Goal: Information Seeking & Learning: Compare options

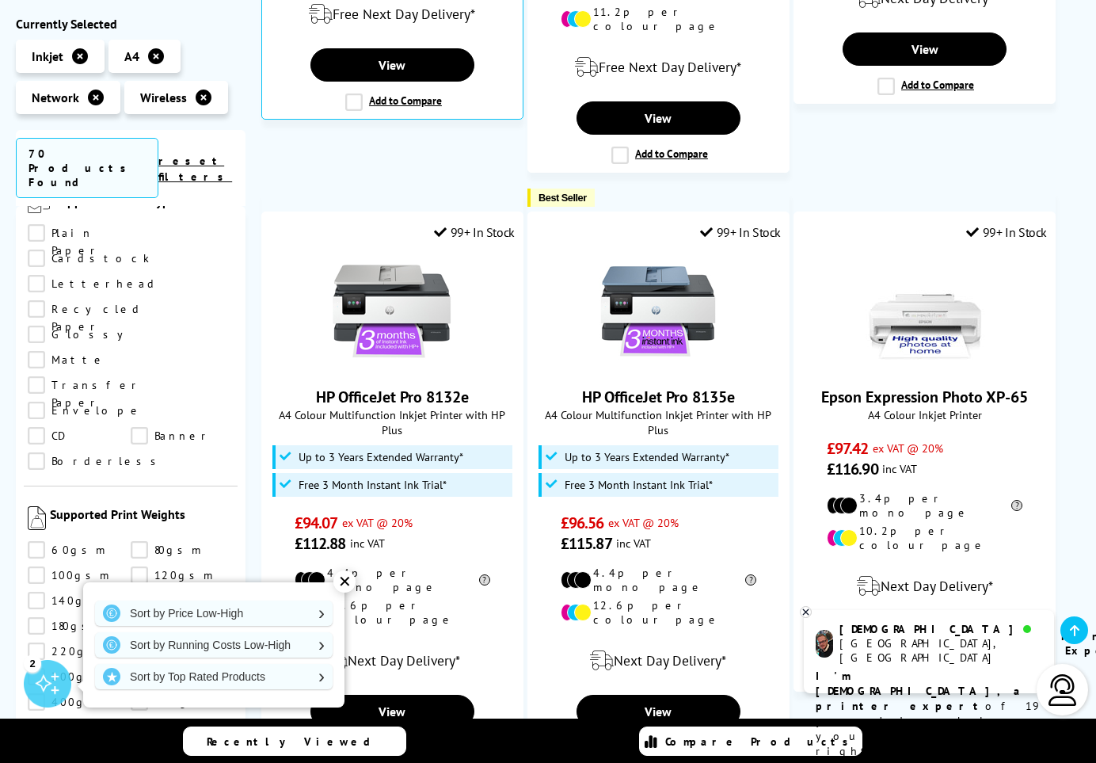
scroll to position [1777, 0]
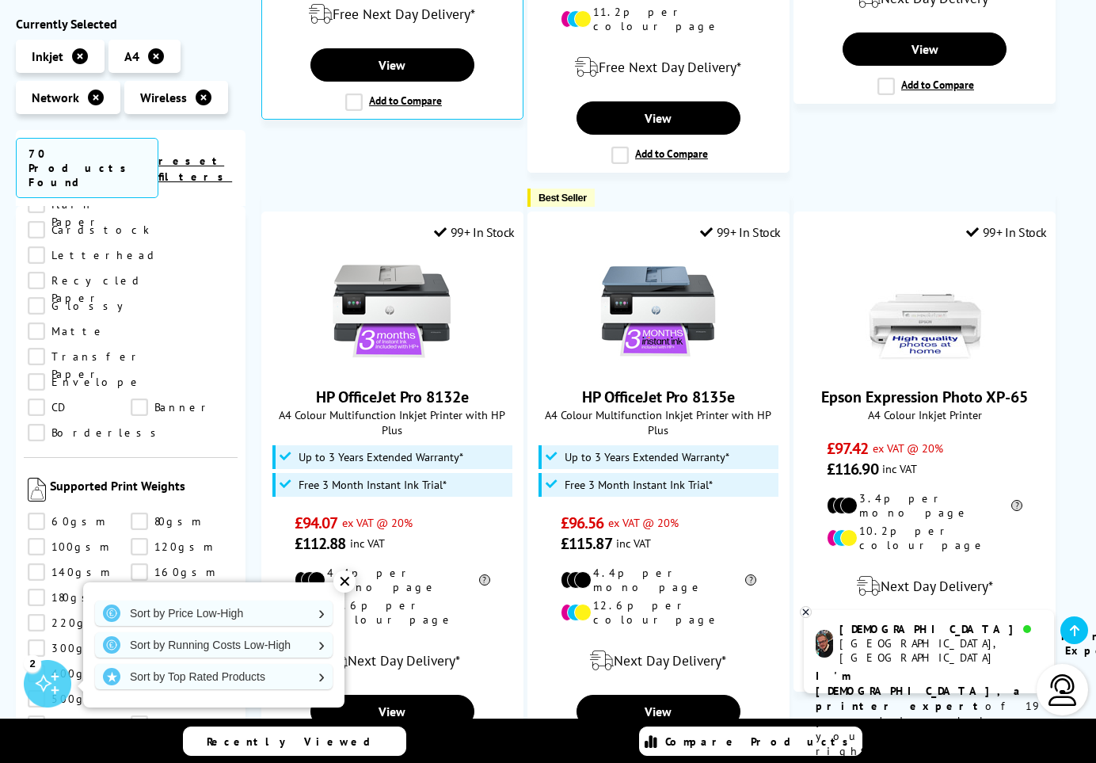
click at [139, 614] on link "250gsm" at bounding box center [182, 622] width 103 height 17
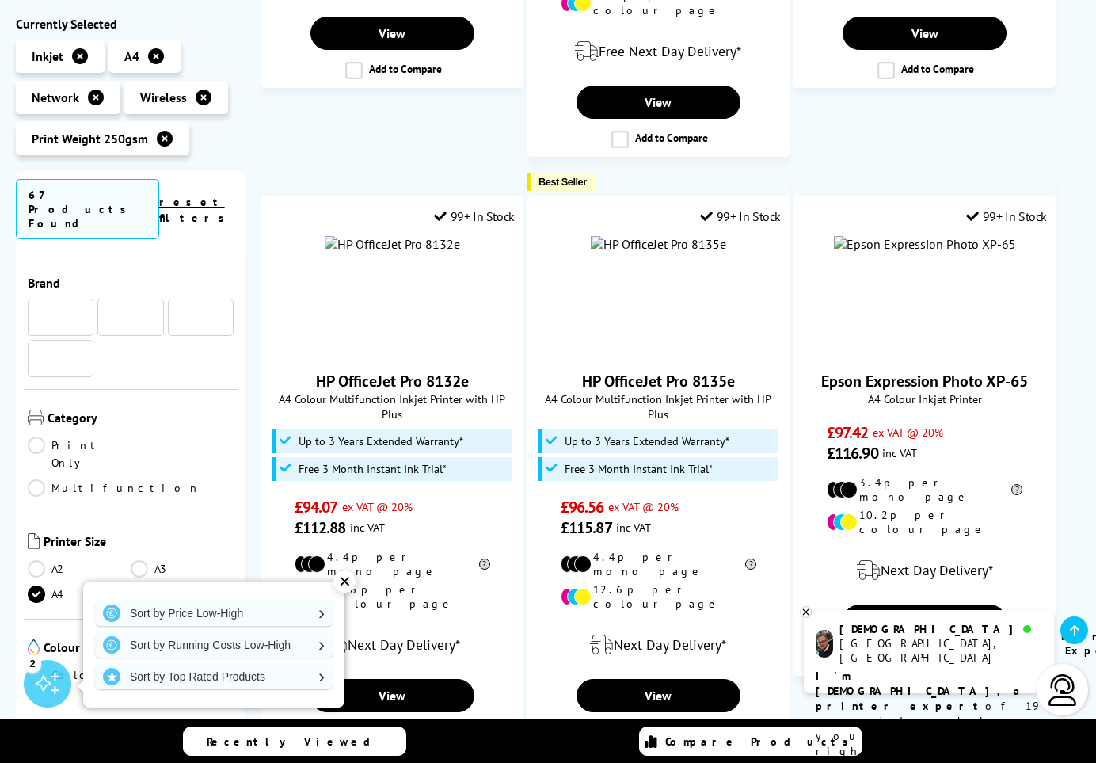
scroll to position [1777, 0]
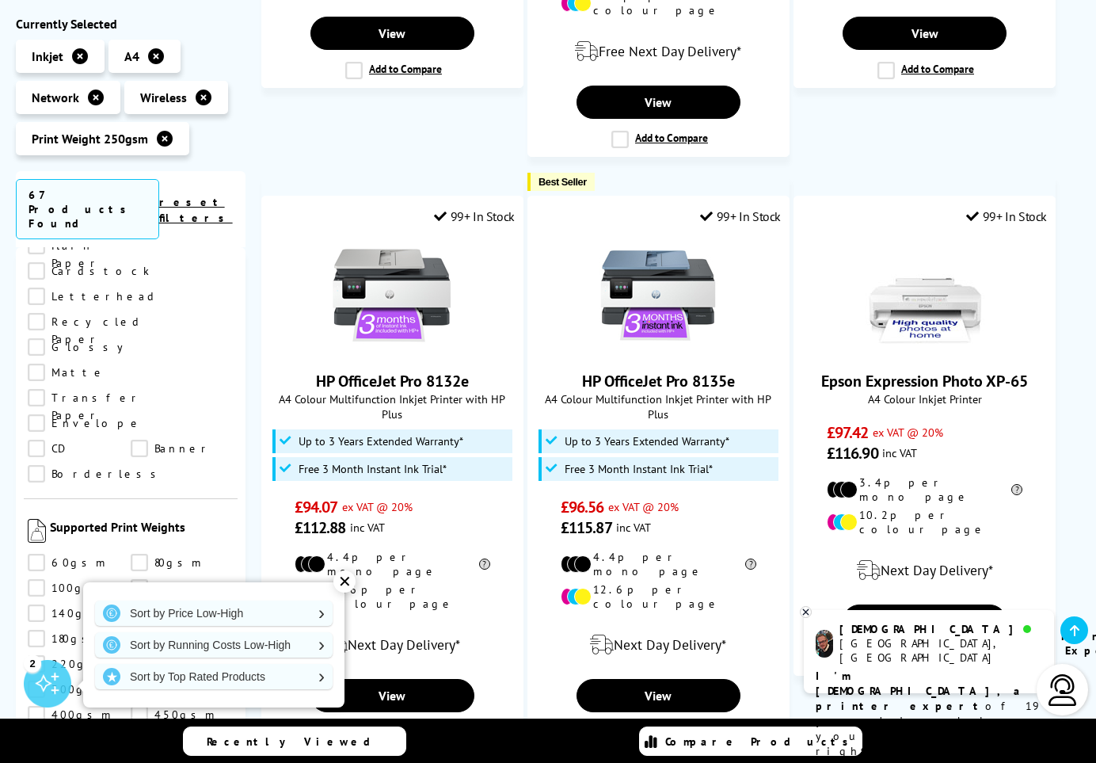
click at [40, 655] on link "220gsm" at bounding box center [79, 663] width 103 height 17
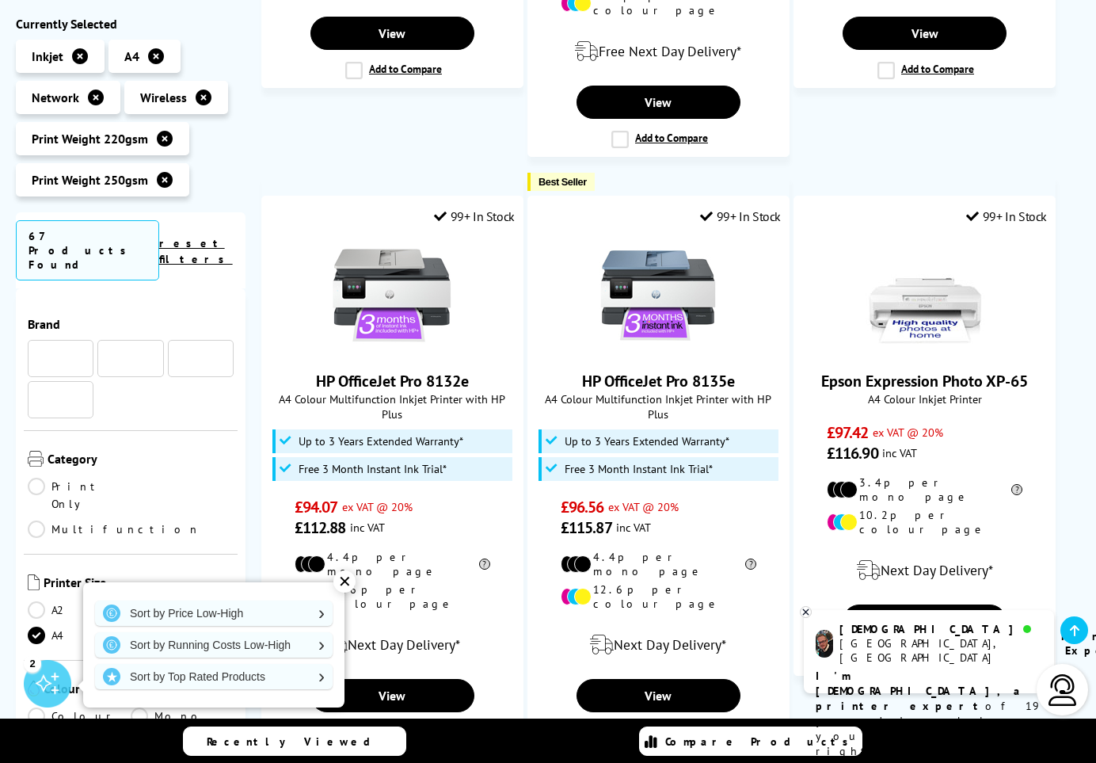
scroll to position [1777, 0]
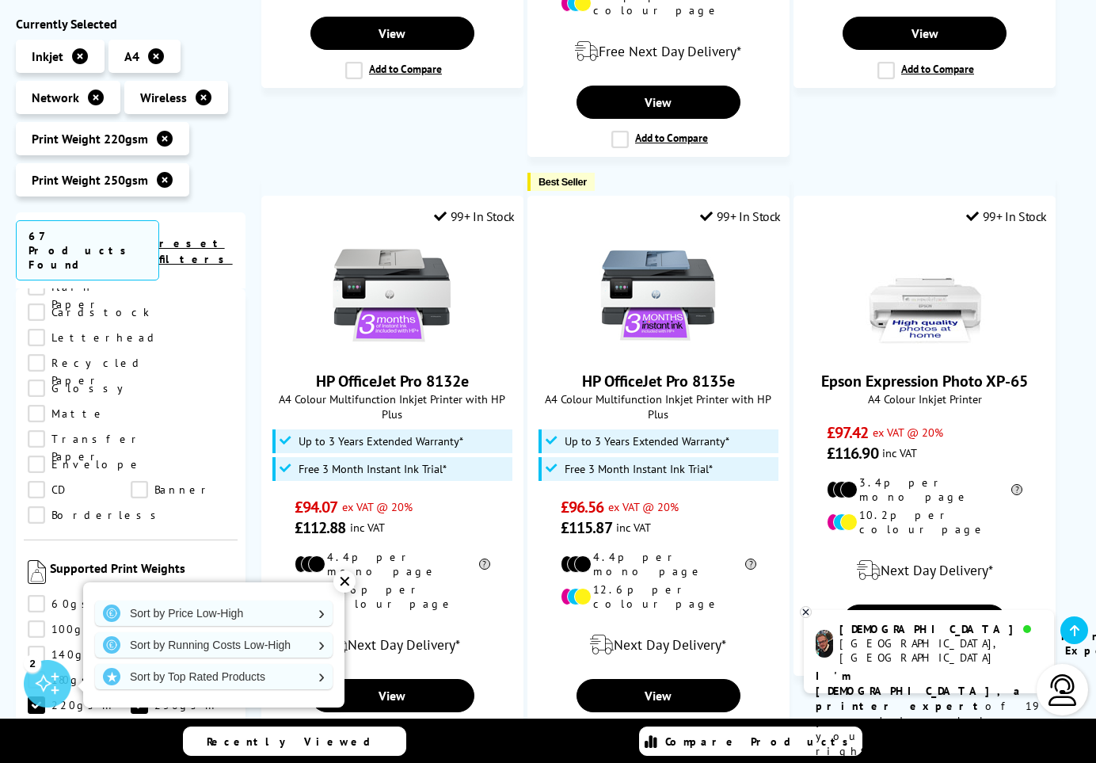
click at [143, 671] on link "200gsm" at bounding box center [182, 679] width 103 height 17
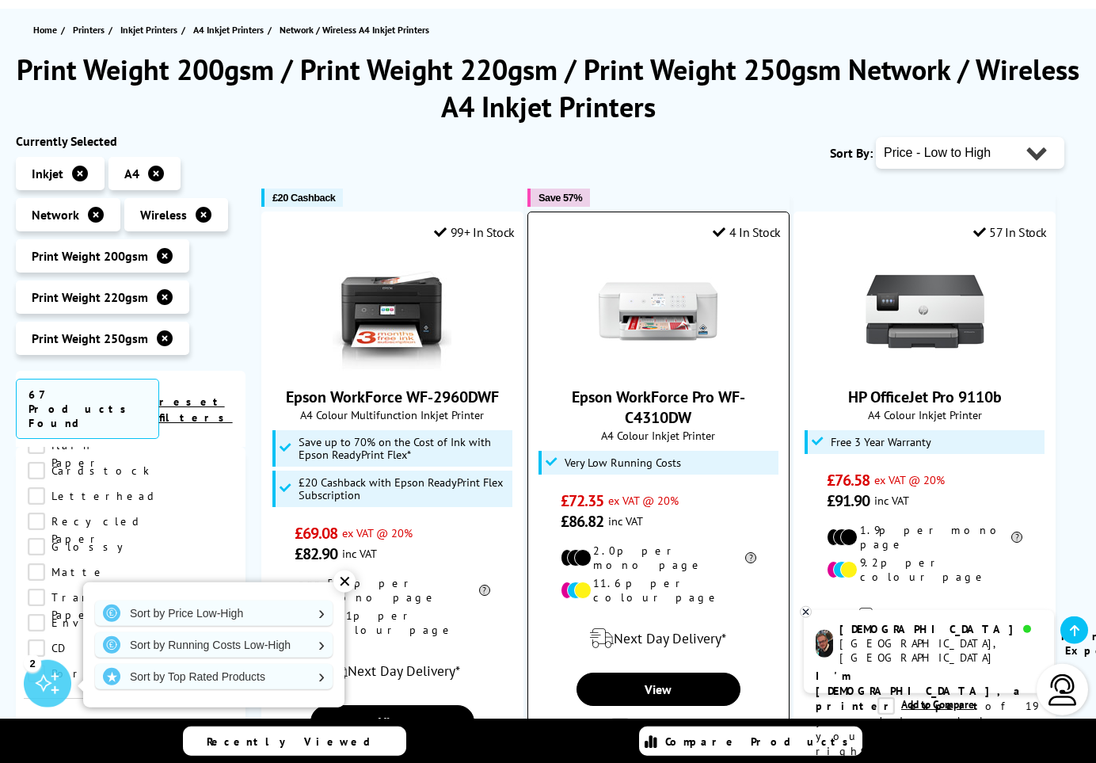
scroll to position [328, 0]
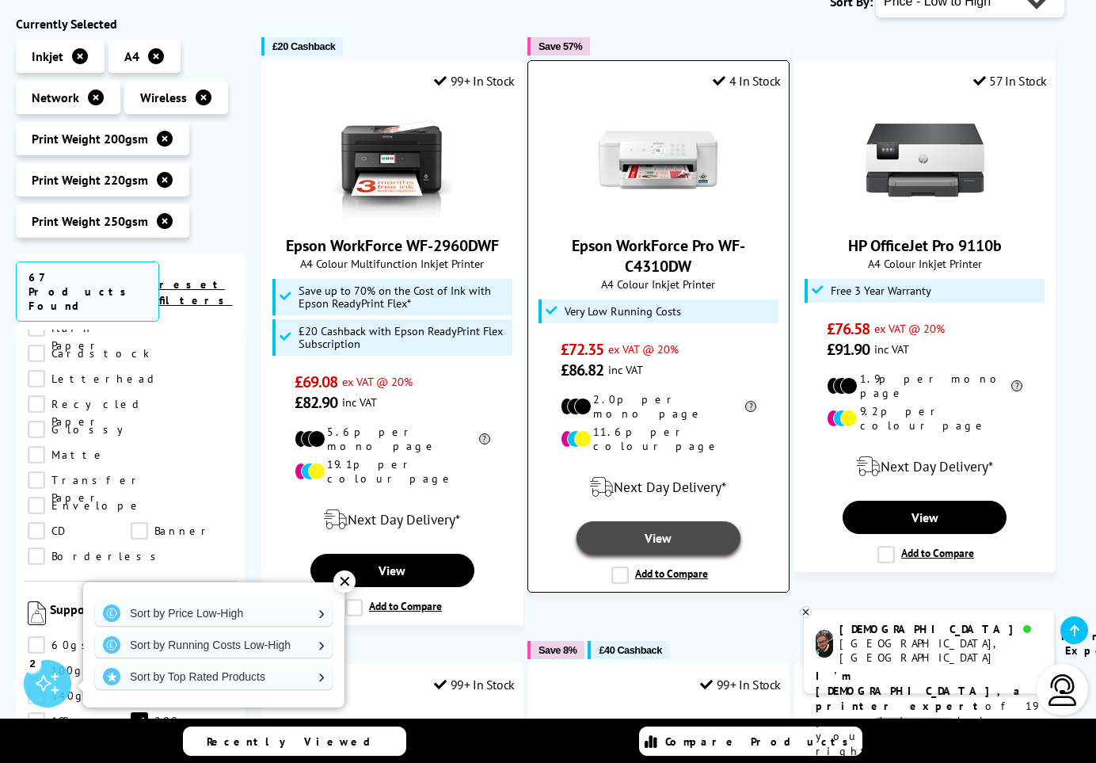
click at [661, 521] on link "View" at bounding box center [658, 537] width 163 height 33
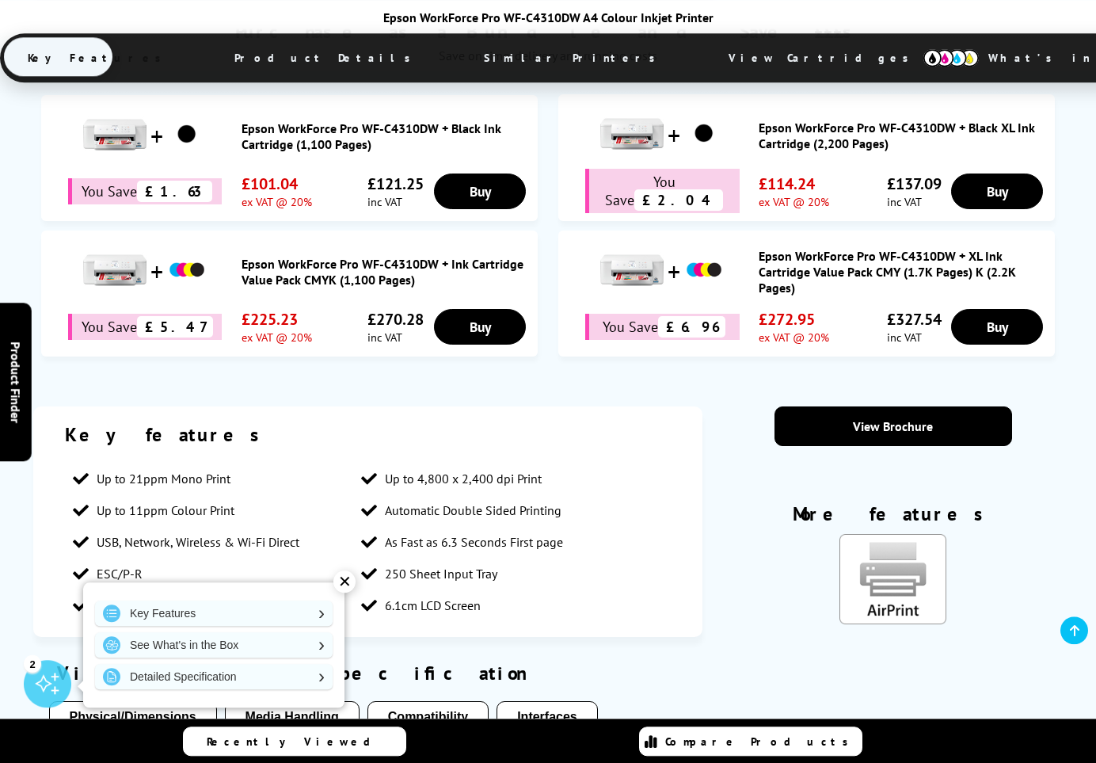
scroll to position [1202, 0]
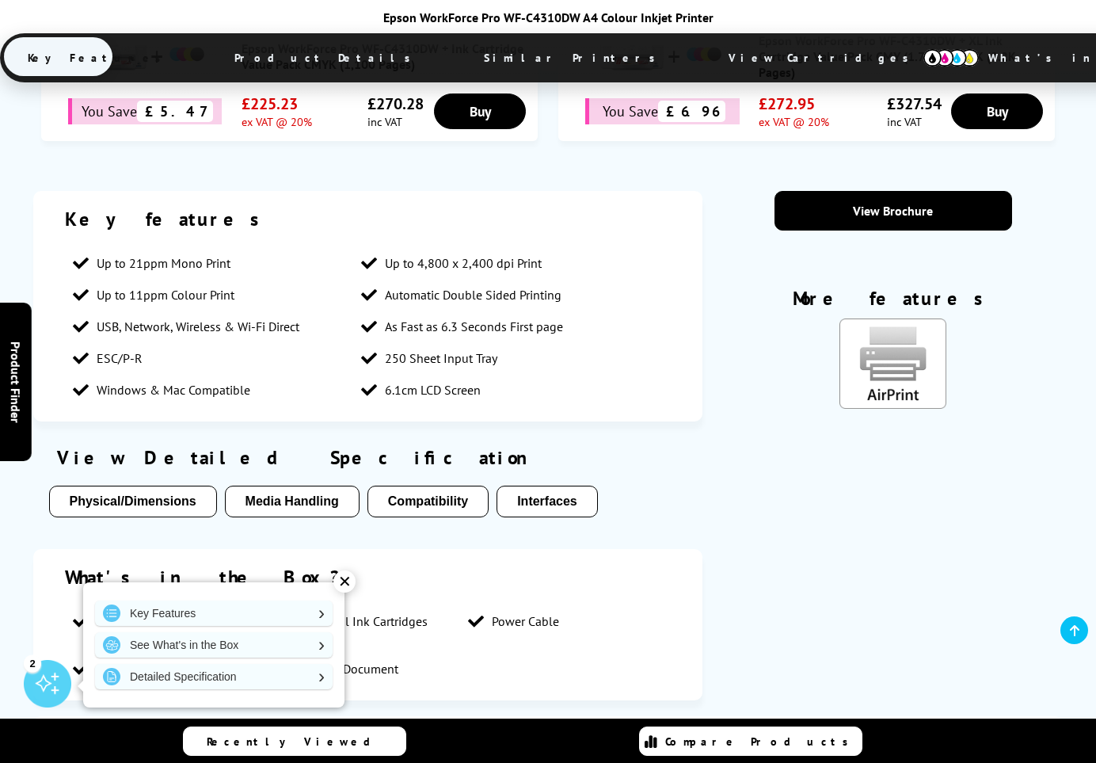
click at [350, 581] on div "✕" at bounding box center [344, 581] width 22 height 22
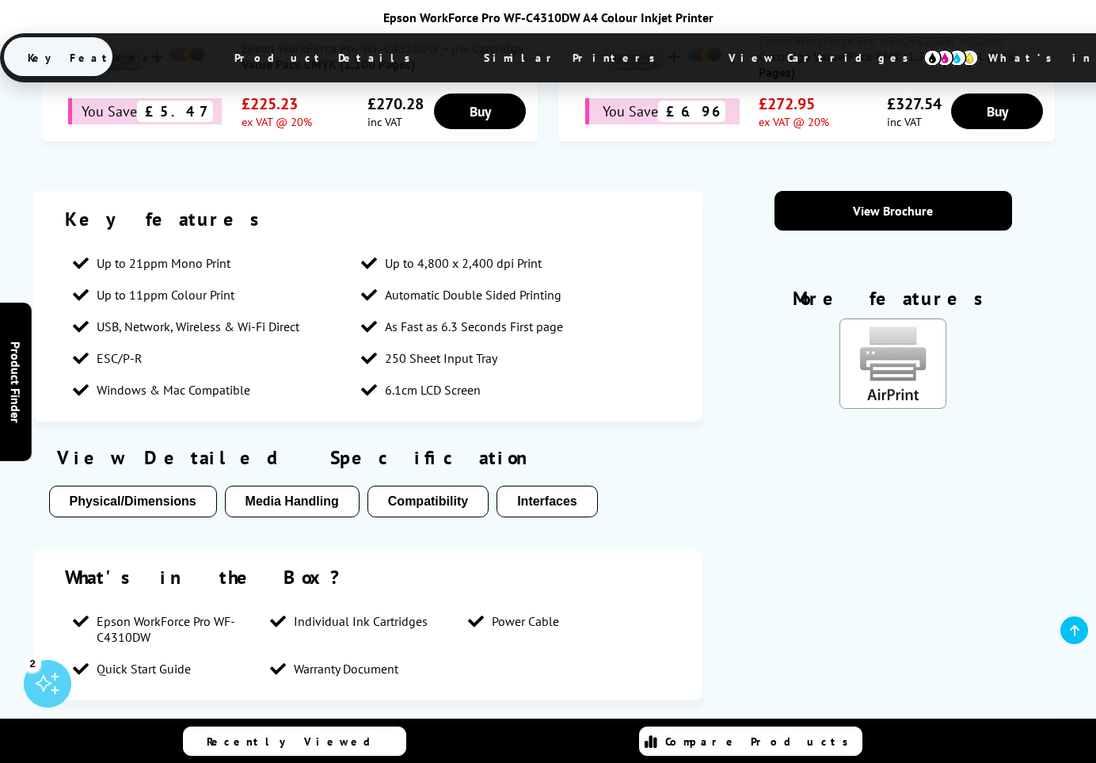
click at [284, 512] on button "Media Handling" at bounding box center [292, 501] width 135 height 32
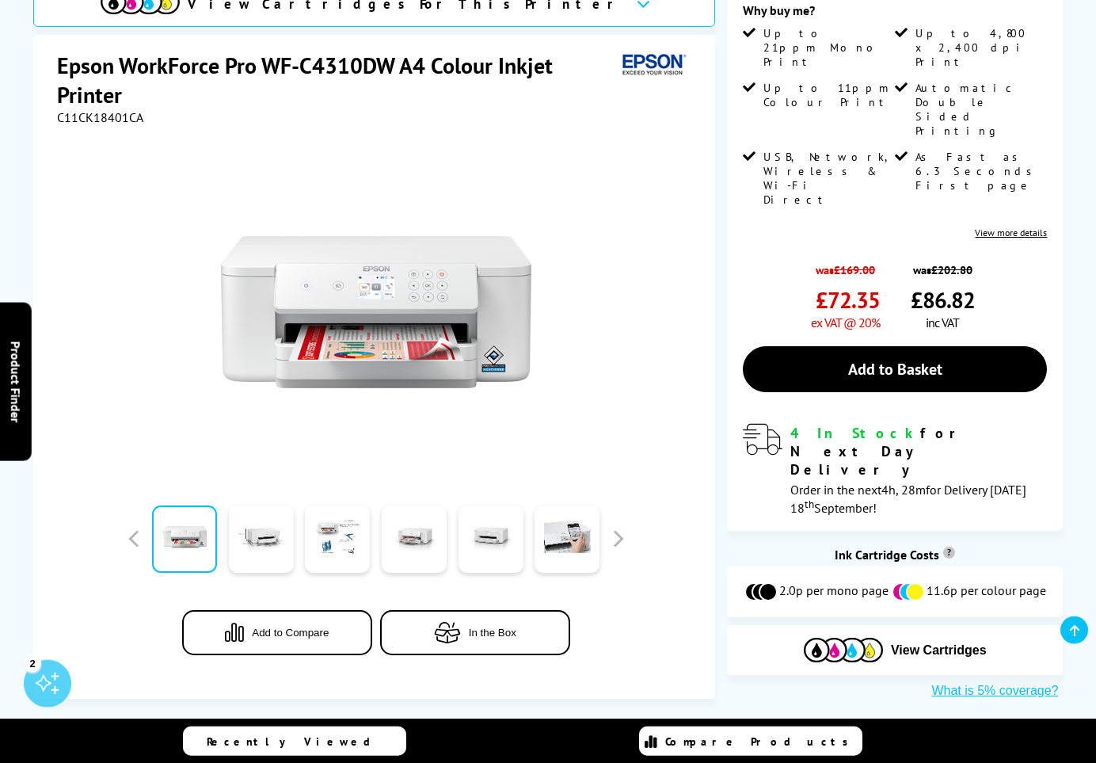
scroll to position [230, 0]
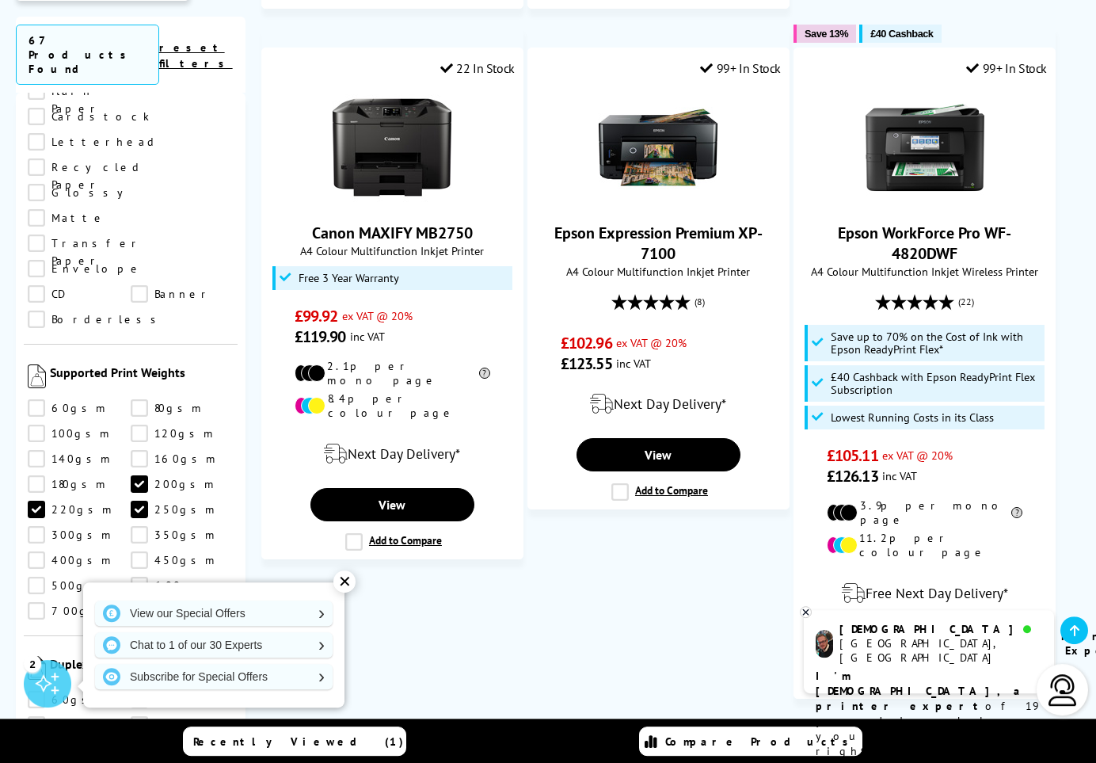
scroll to position [2295, 0]
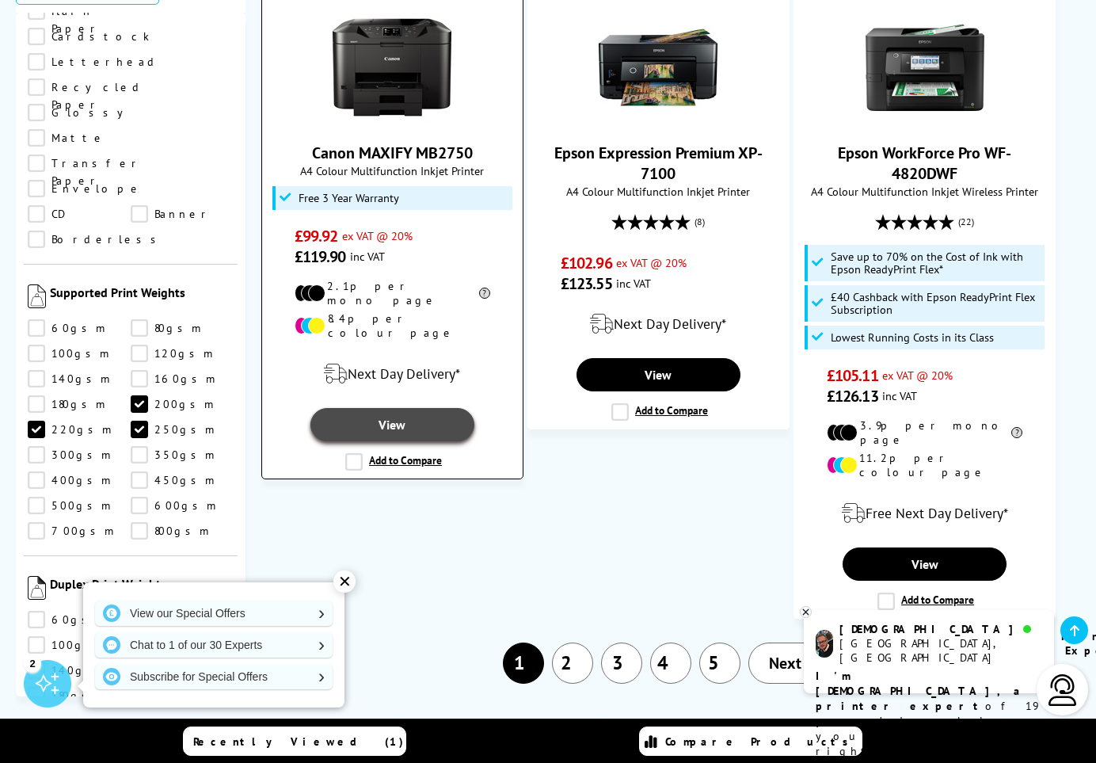
click at [403, 408] on link "View" at bounding box center [391, 424] width 163 height 33
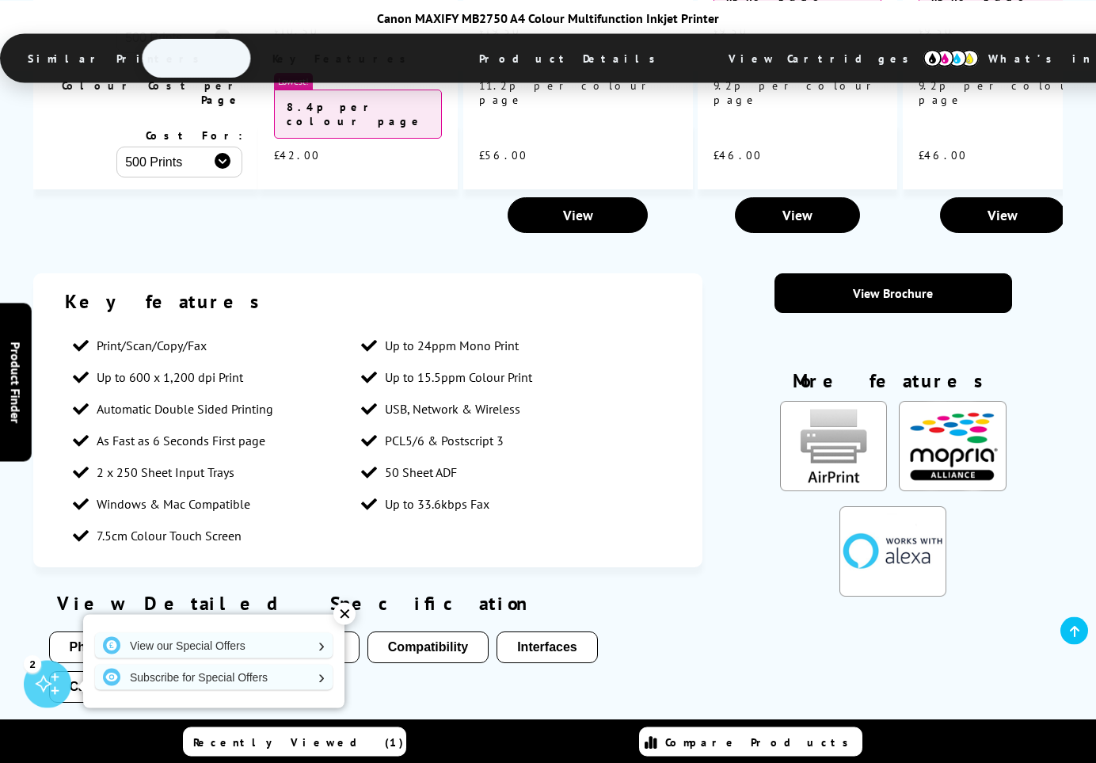
scroll to position [1858, 0]
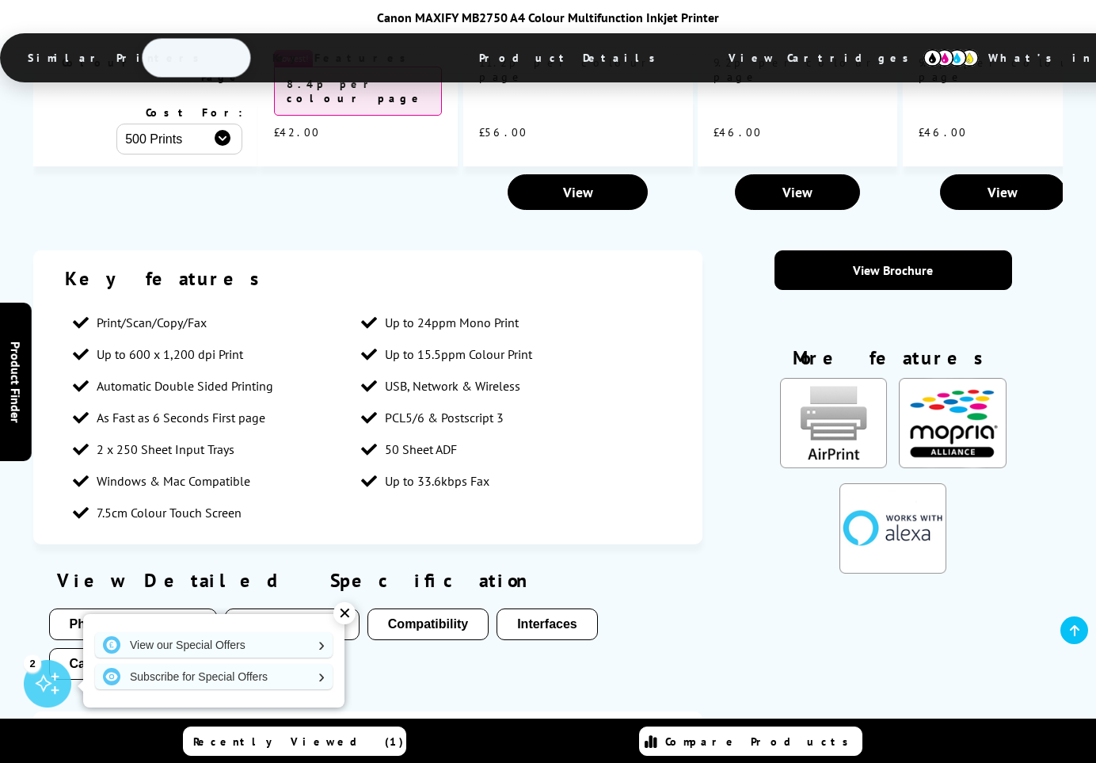
click at [287, 608] on button "Media Handling" at bounding box center [292, 624] width 135 height 32
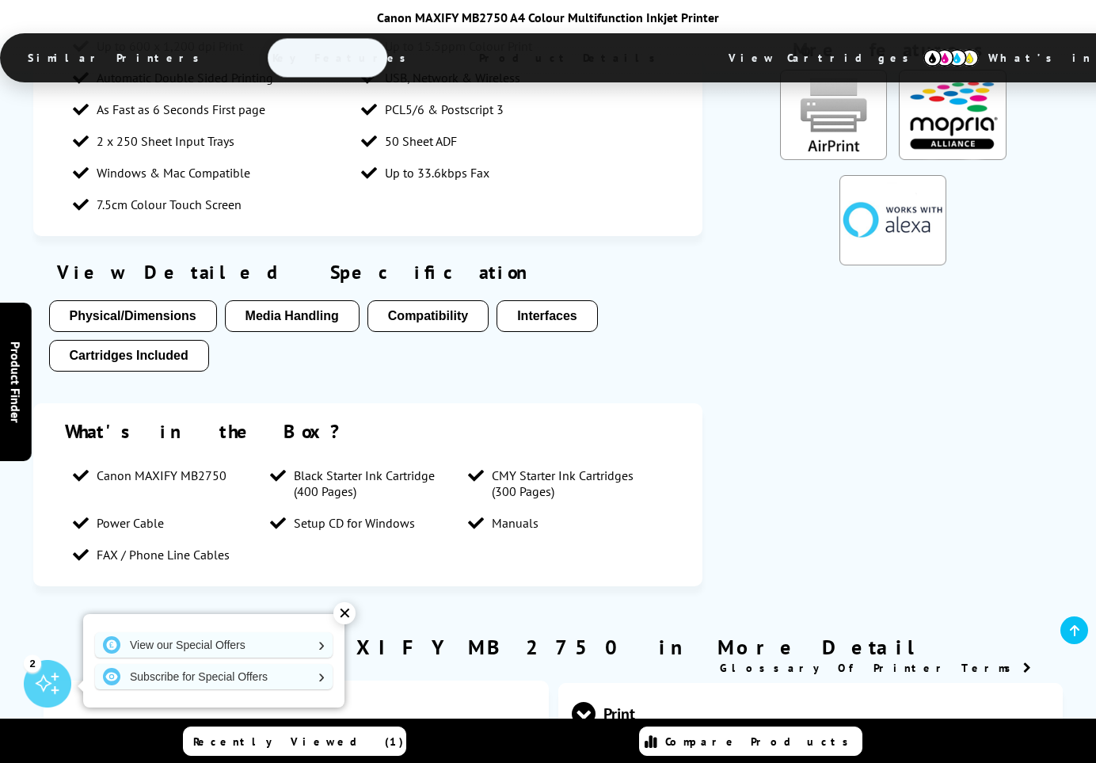
scroll to position [3534, 0]
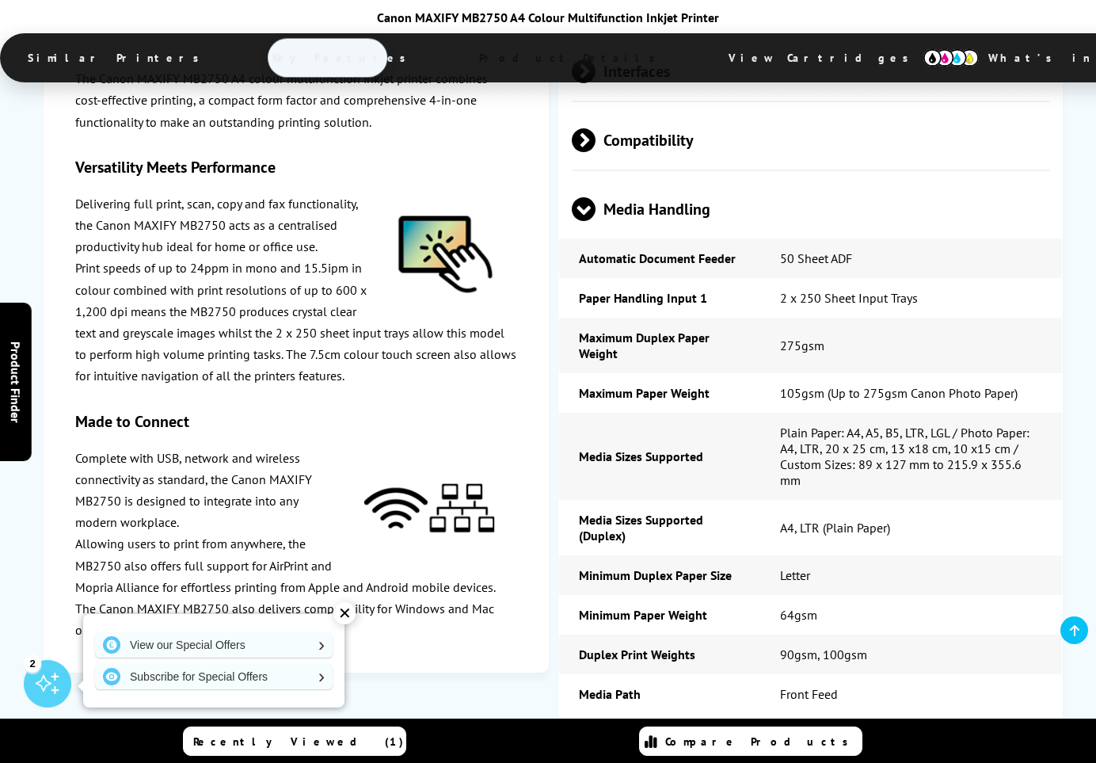
click at [344, 614] on div "✕" at bounding box center [344, 613] width 22 height 22
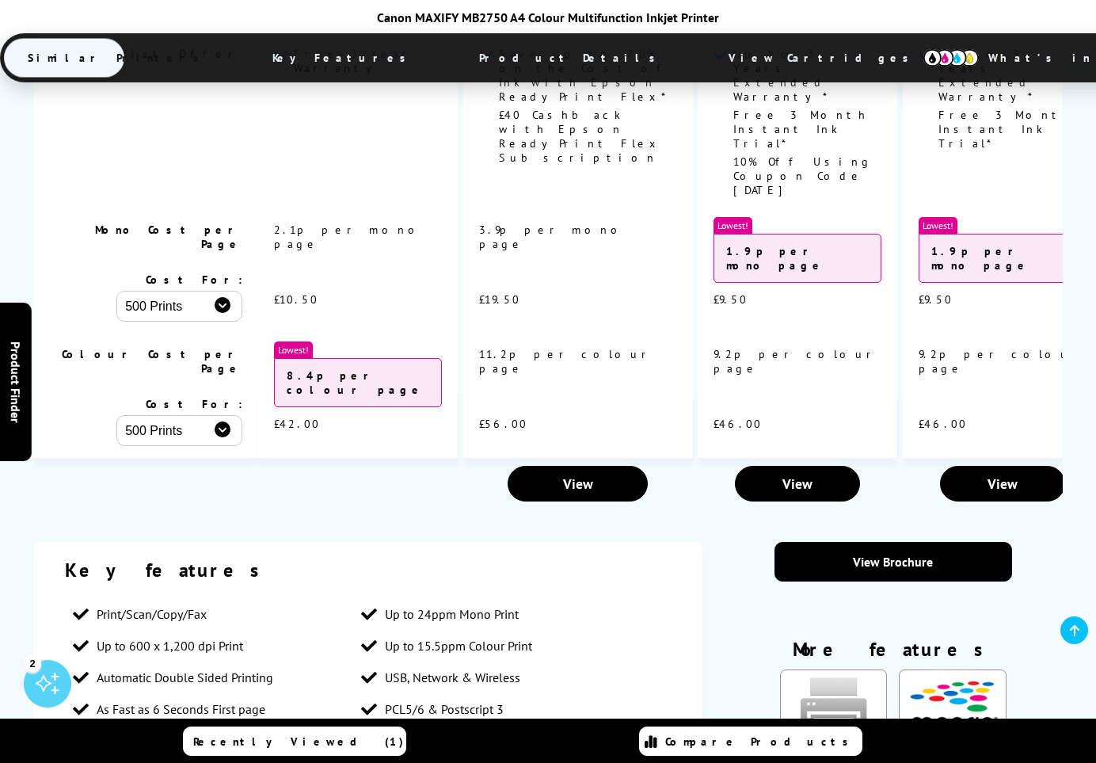
scroll to position [1020, 0]
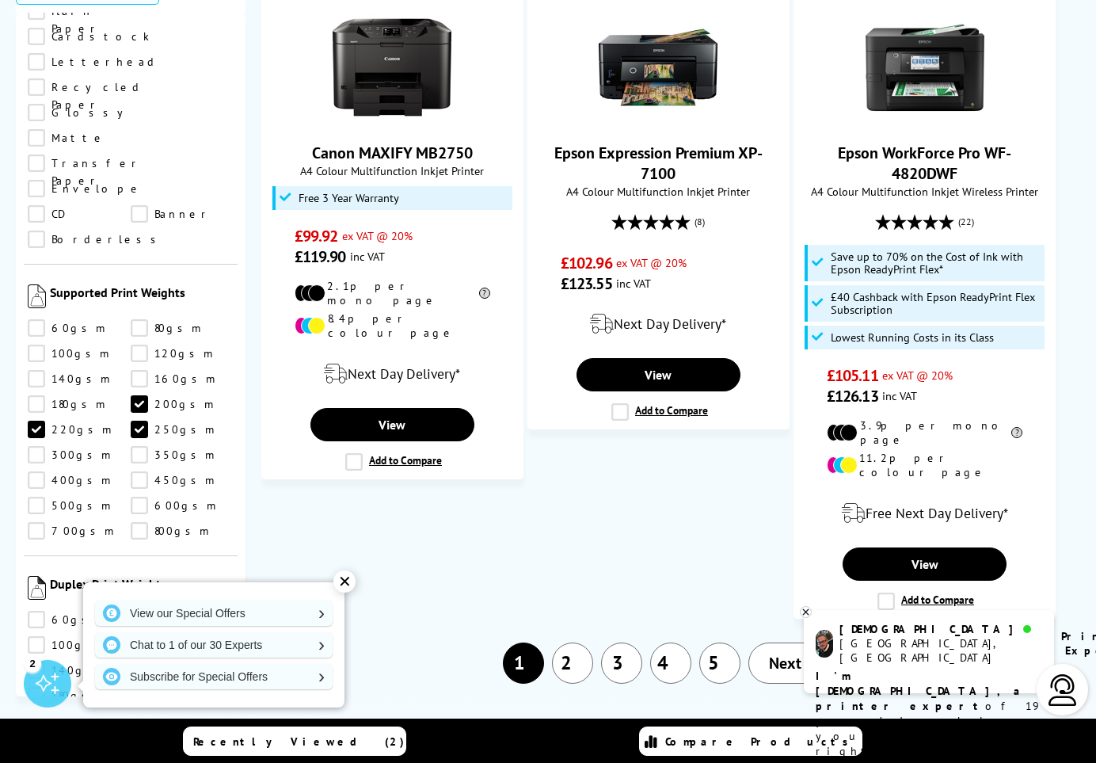
scroll to position [2312, 0]
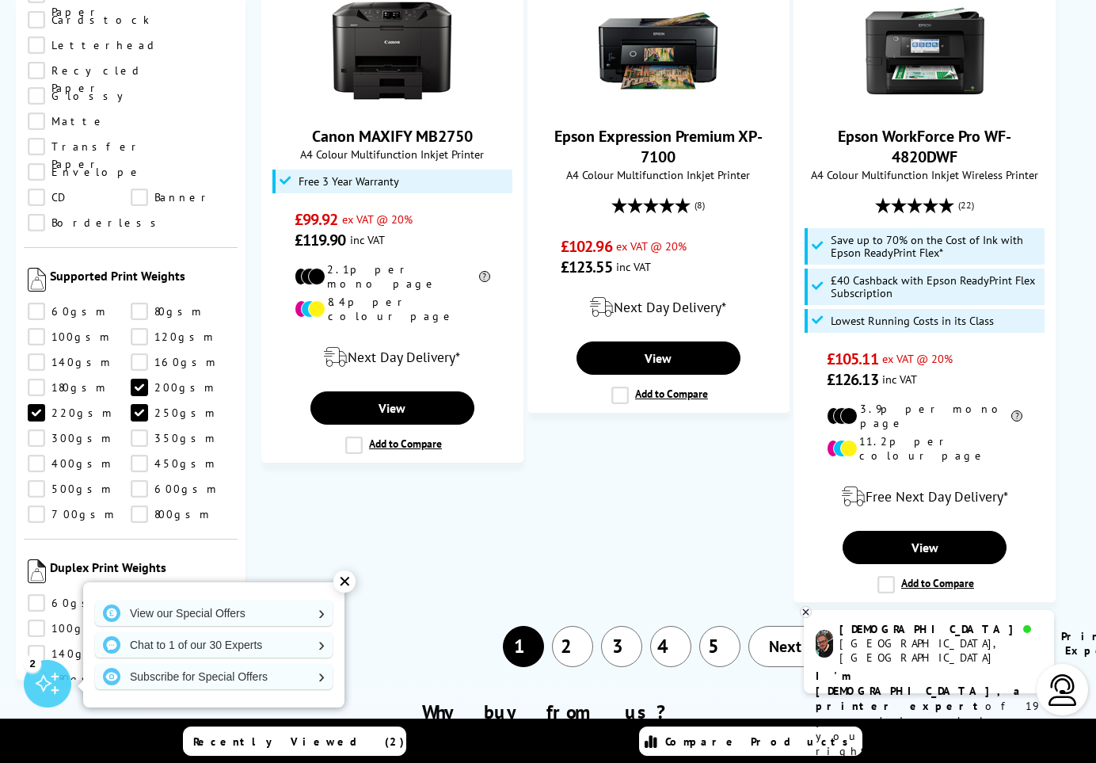
click at [566, 626] on link "2" at bounding box center [572, 646] width 41 height 41
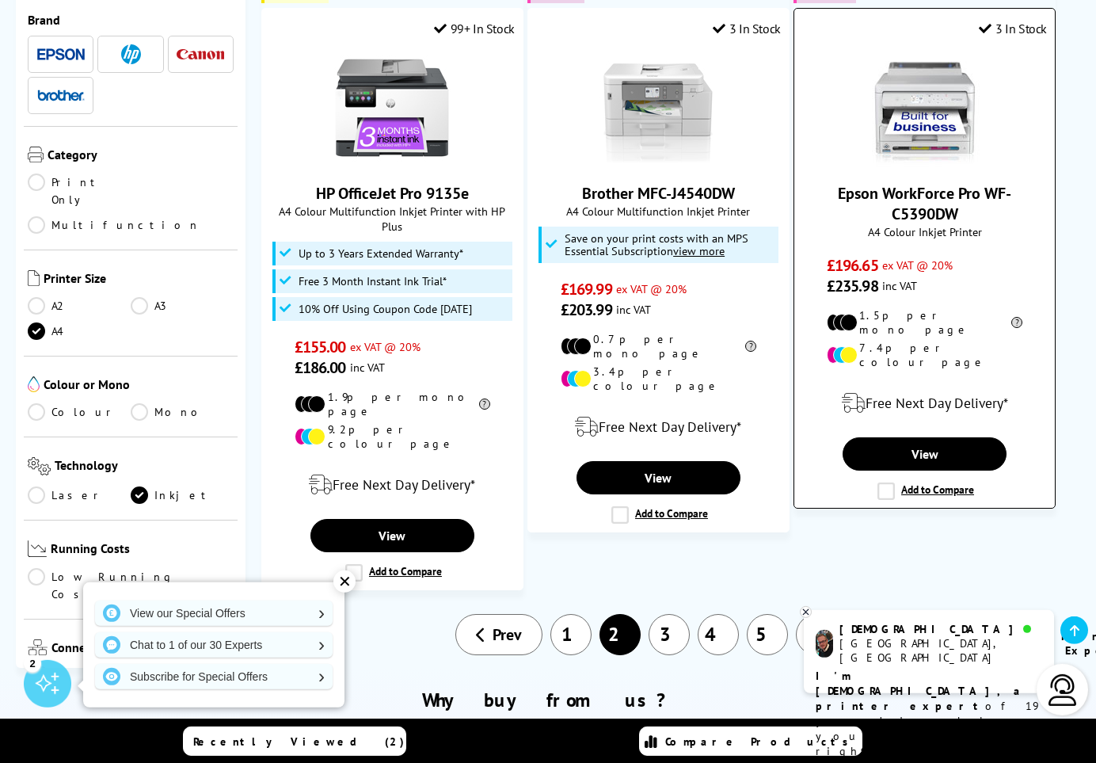
scroll to position [2295, 0]
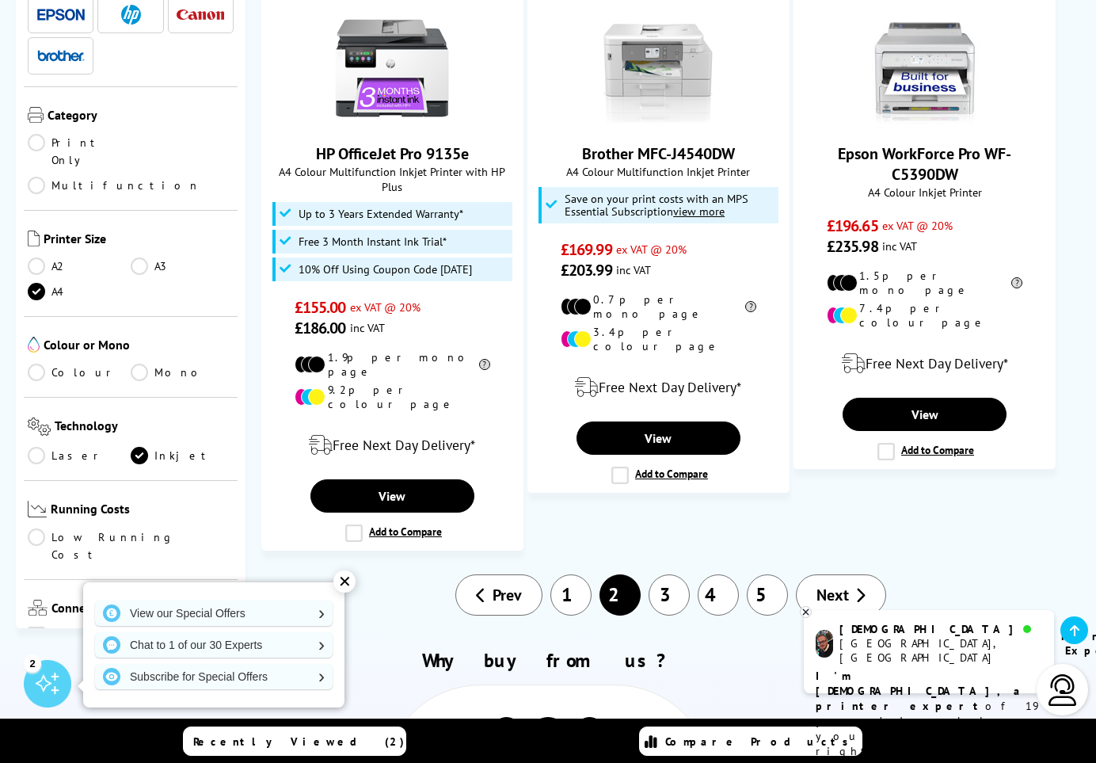
click at [668, 574] on link "3" at bounding box center [669, 594] width 41 height 41
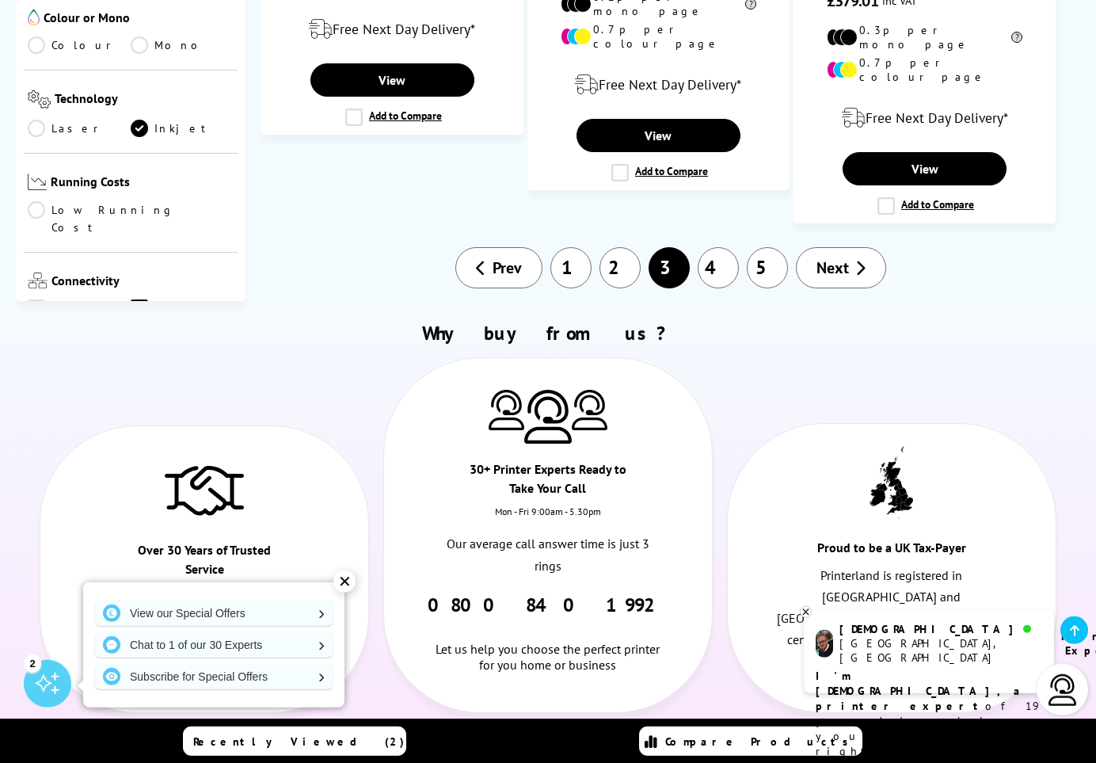
scroll to position [2951, 0]
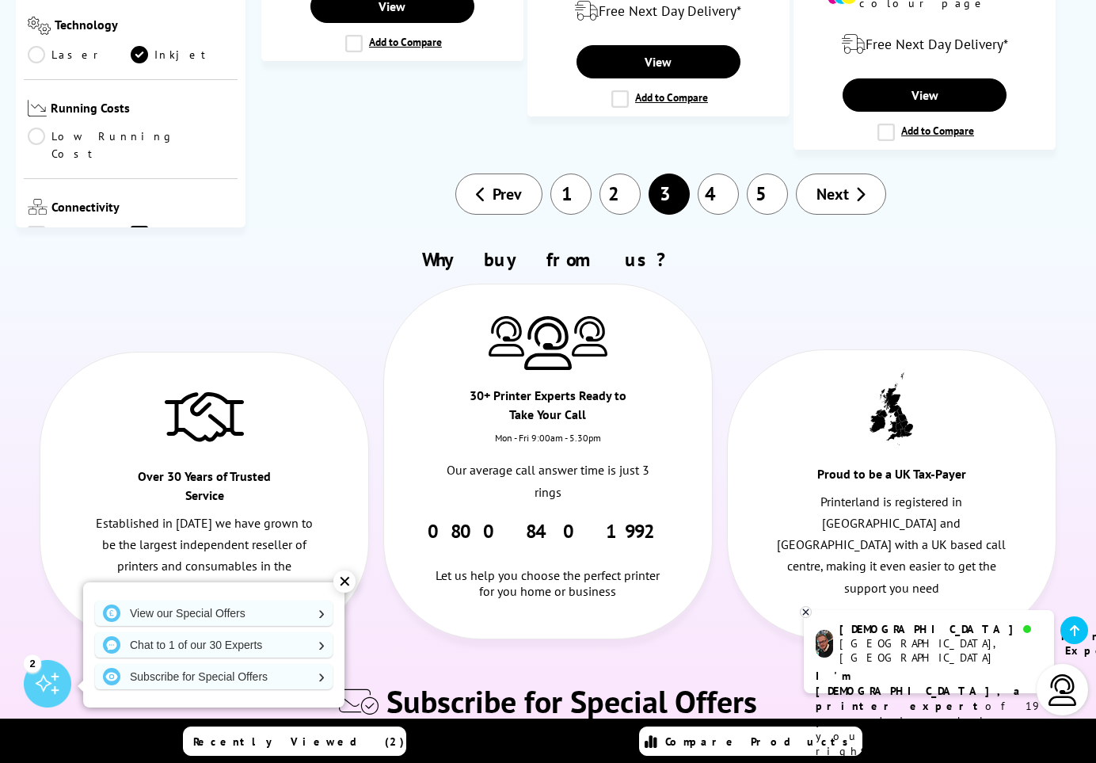
click at [139, 226] on link "Network" at bounding box center [182, 234] width 103 height 17
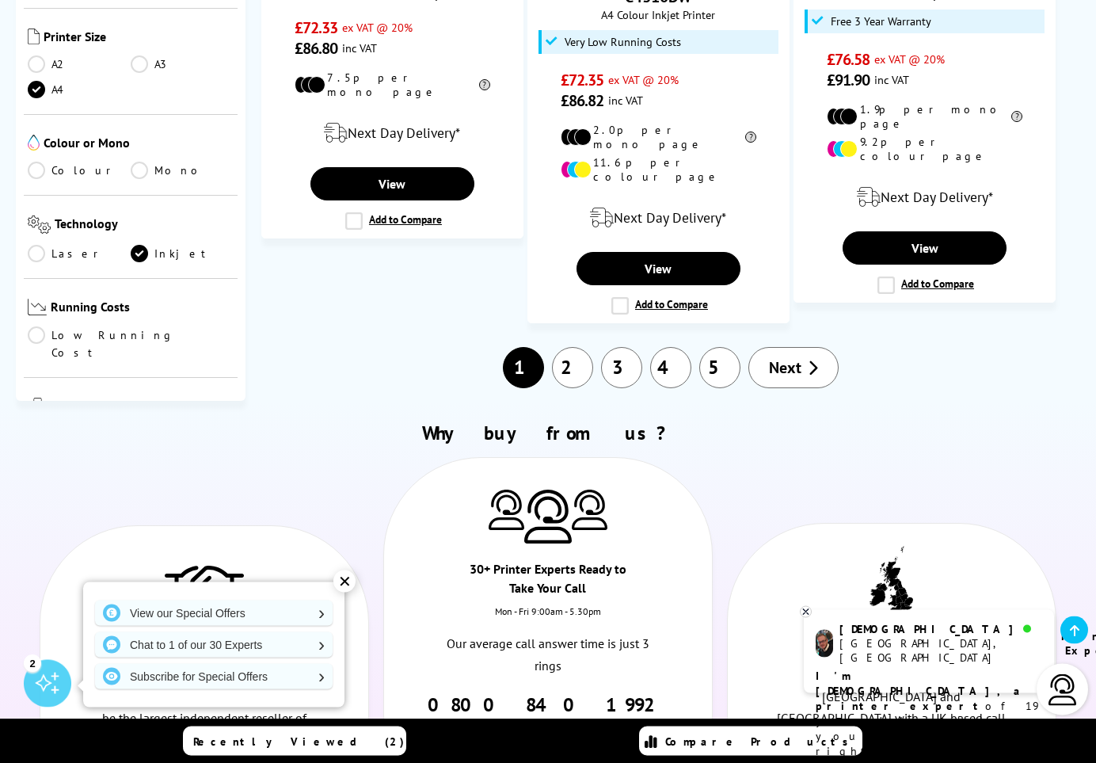
scroll to position [2187, 0]
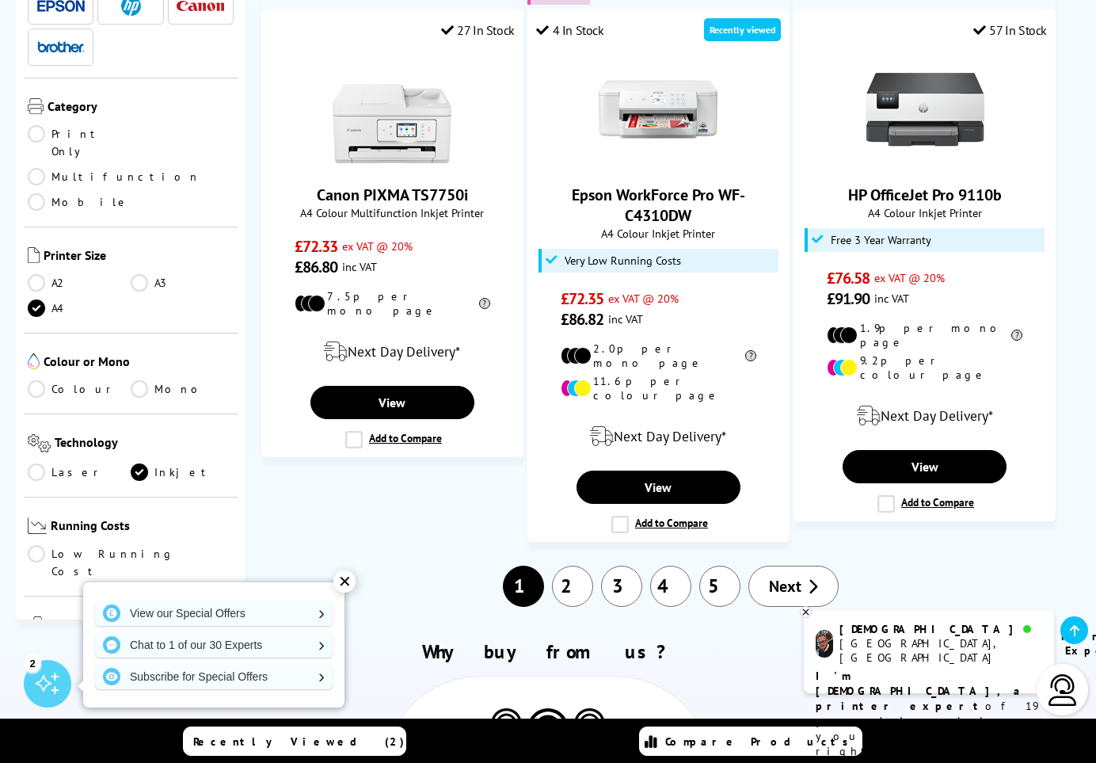
click at [348, 582] on div "✕" at bounding box center [344, 581] width 22 height 22
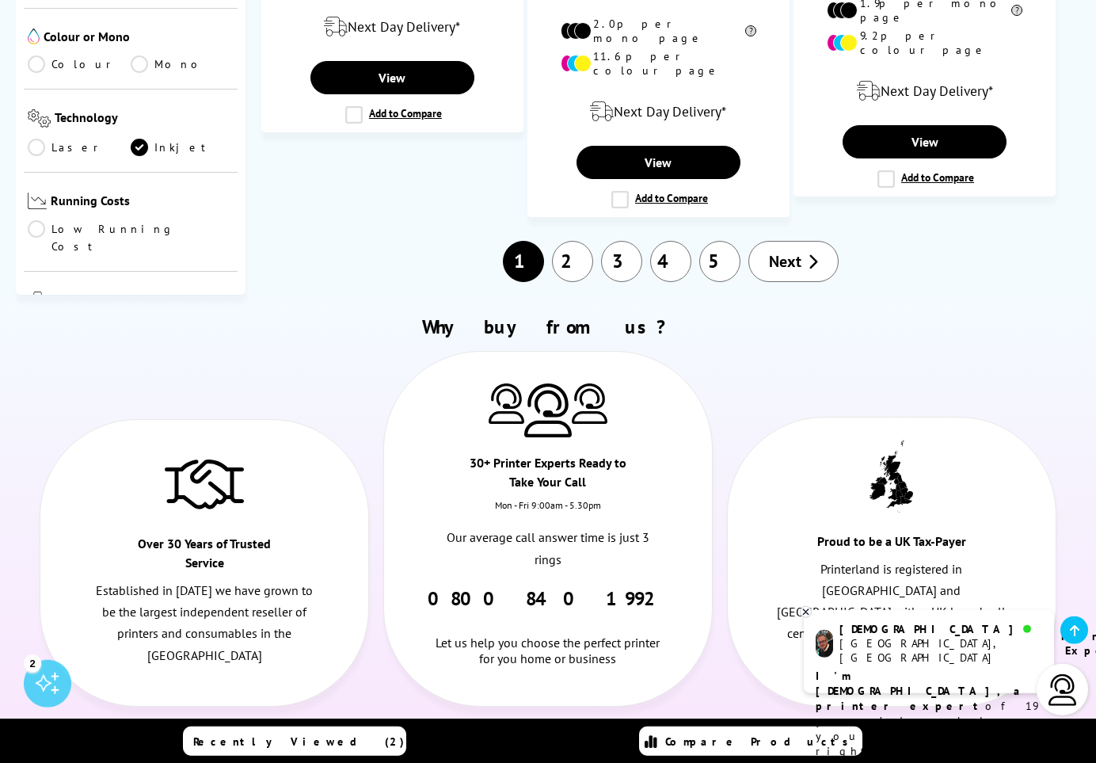
scroll to position [2514, 0]
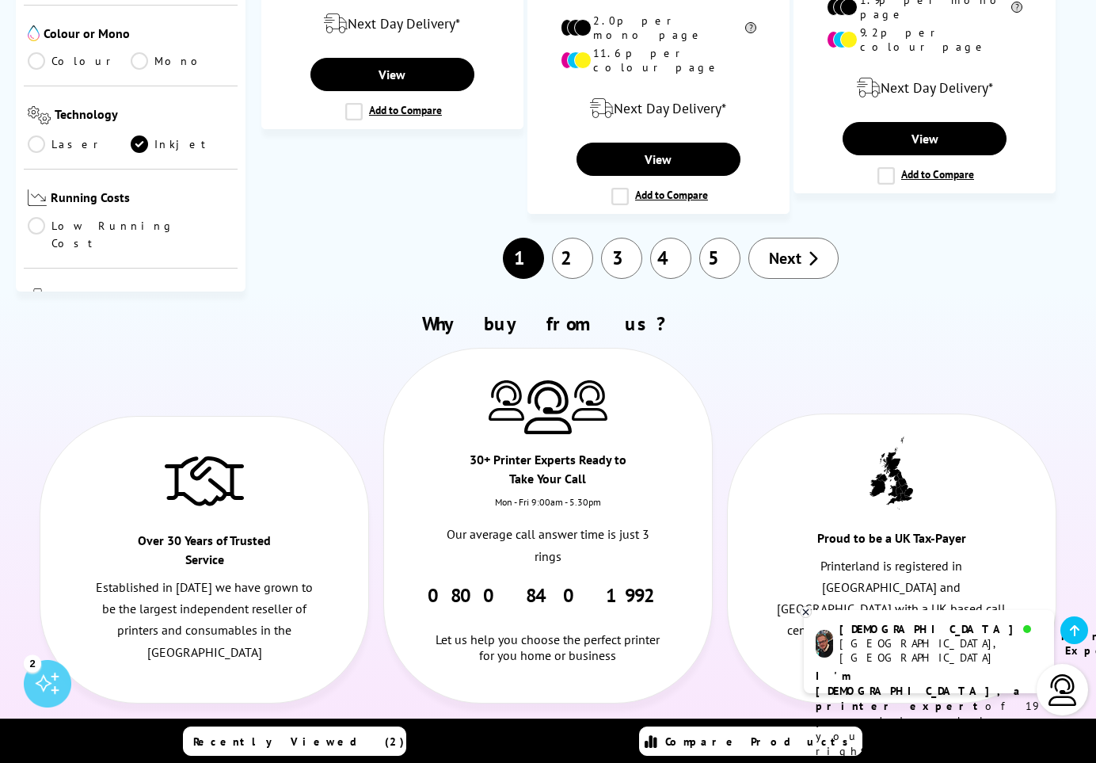
click at [570, 238] on link "2" at bounding box center [572, 258] width 41 height 41
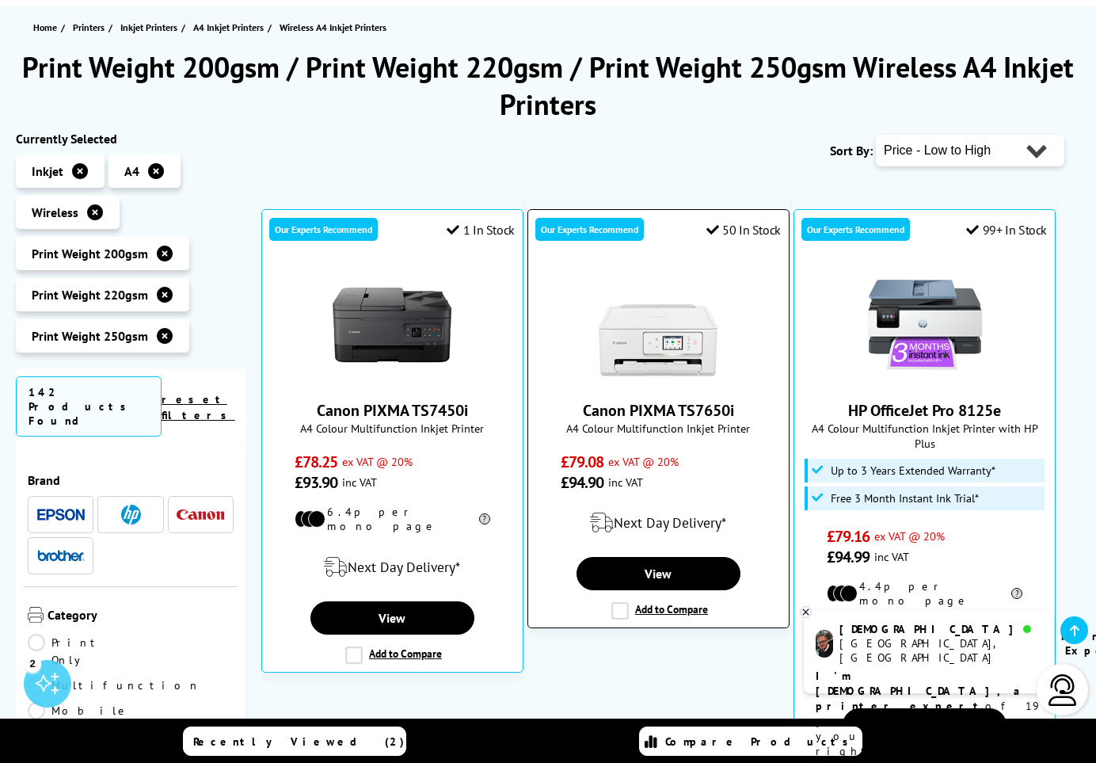
scroll to position [219, 0]
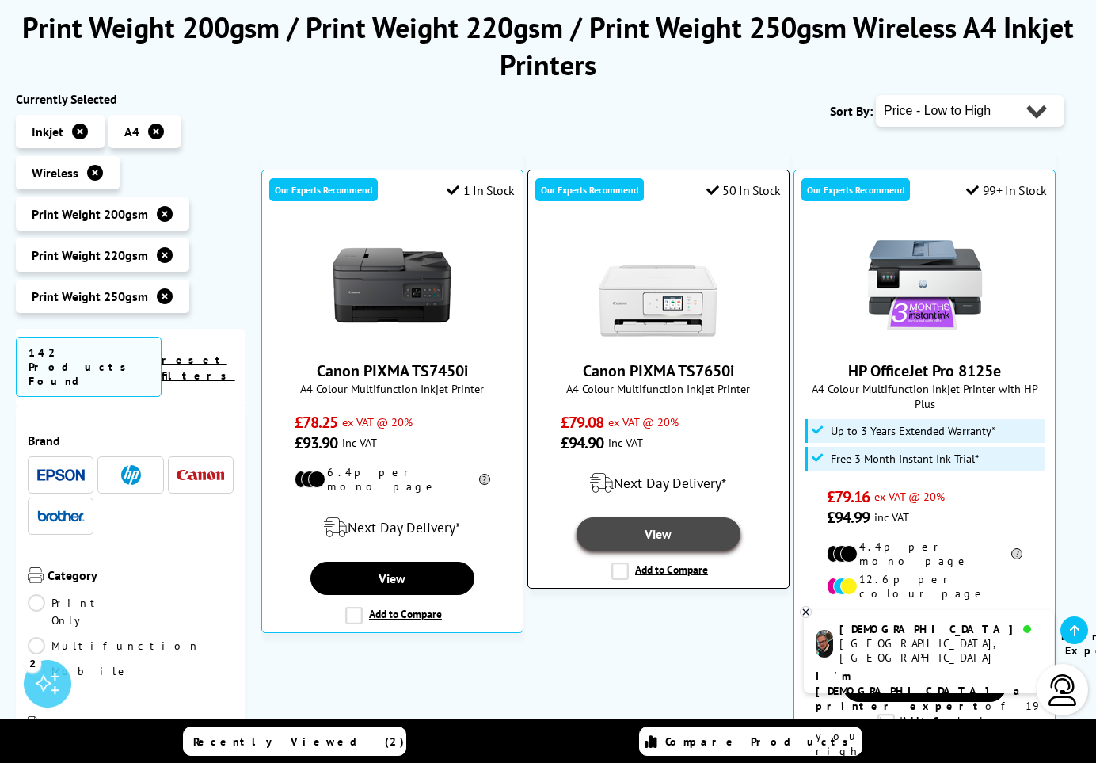
click at [668, 546] on link "View" at bounding box center [658, 533] width 163 height 33
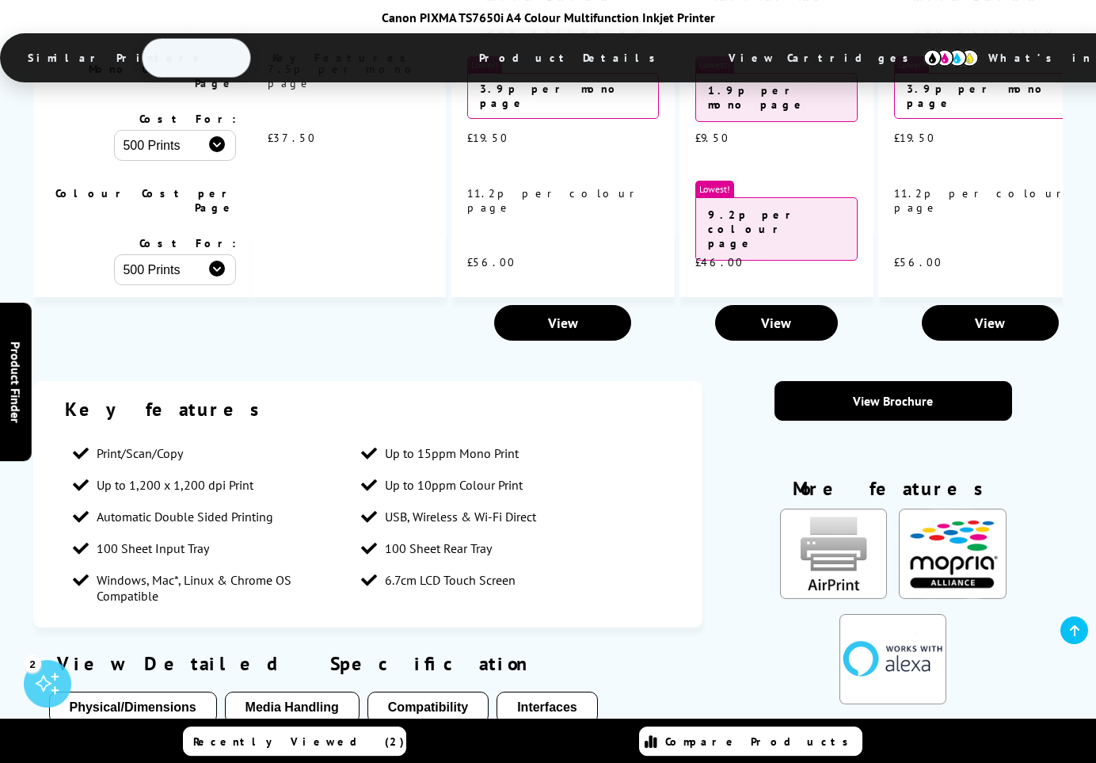
scroll to position [1967, 0]
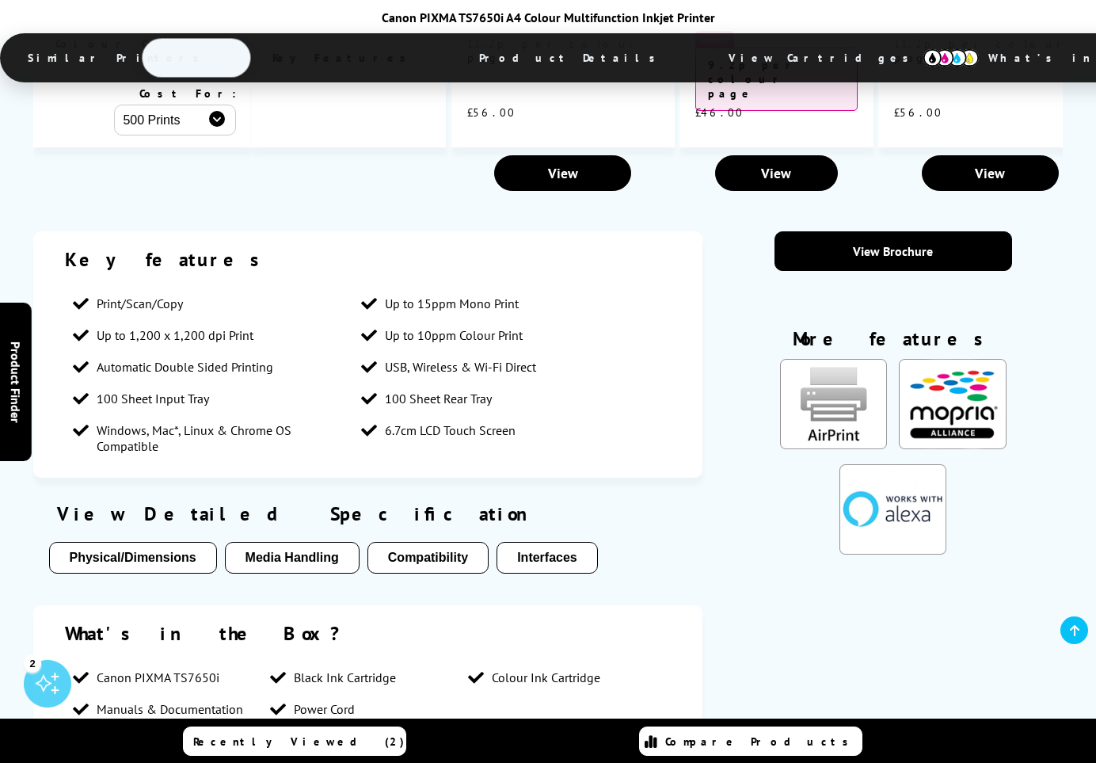
click at [293, 542] on button "Media Handling" at bounding box center [292, 558] width 135 height 32
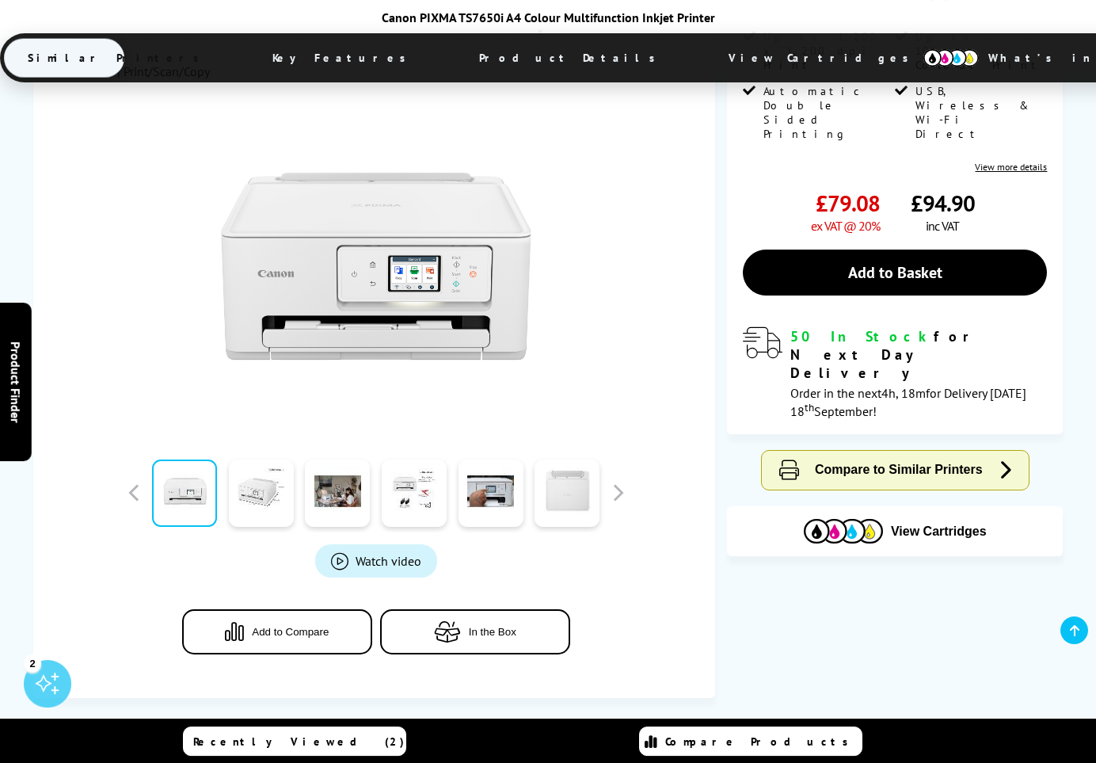
scroll to position [294, 0]
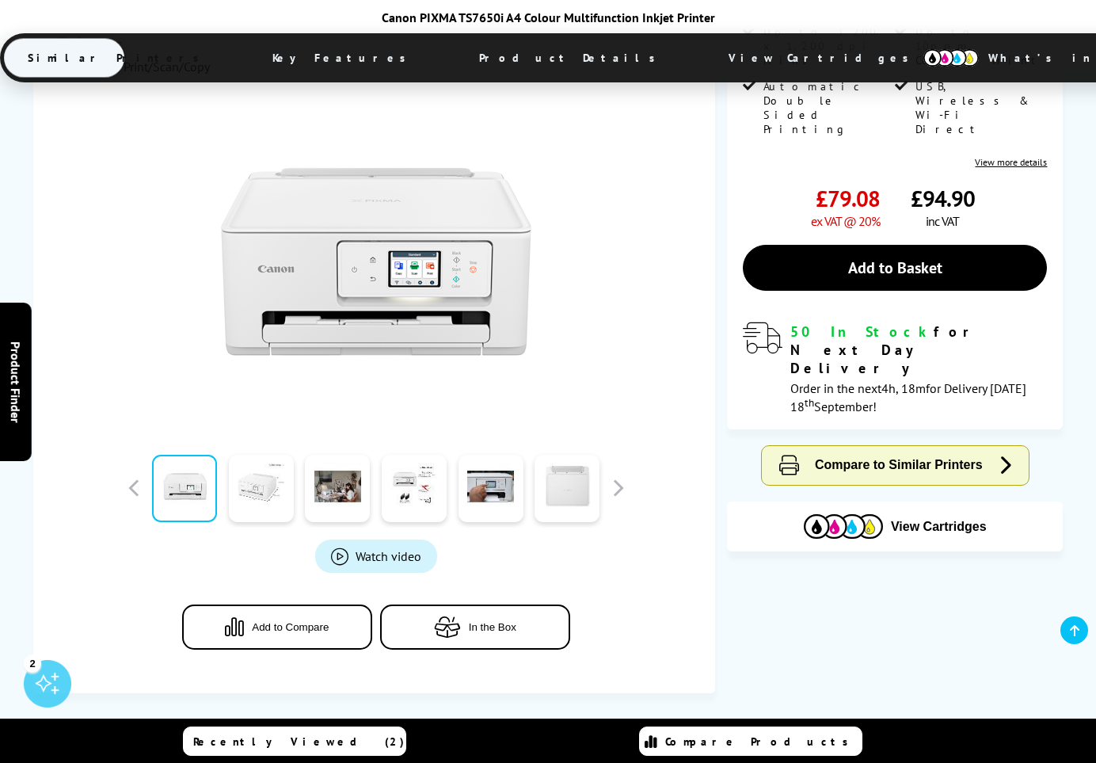
click at [257, 490] on link at bounding box center [261, 488] width 65 height 67
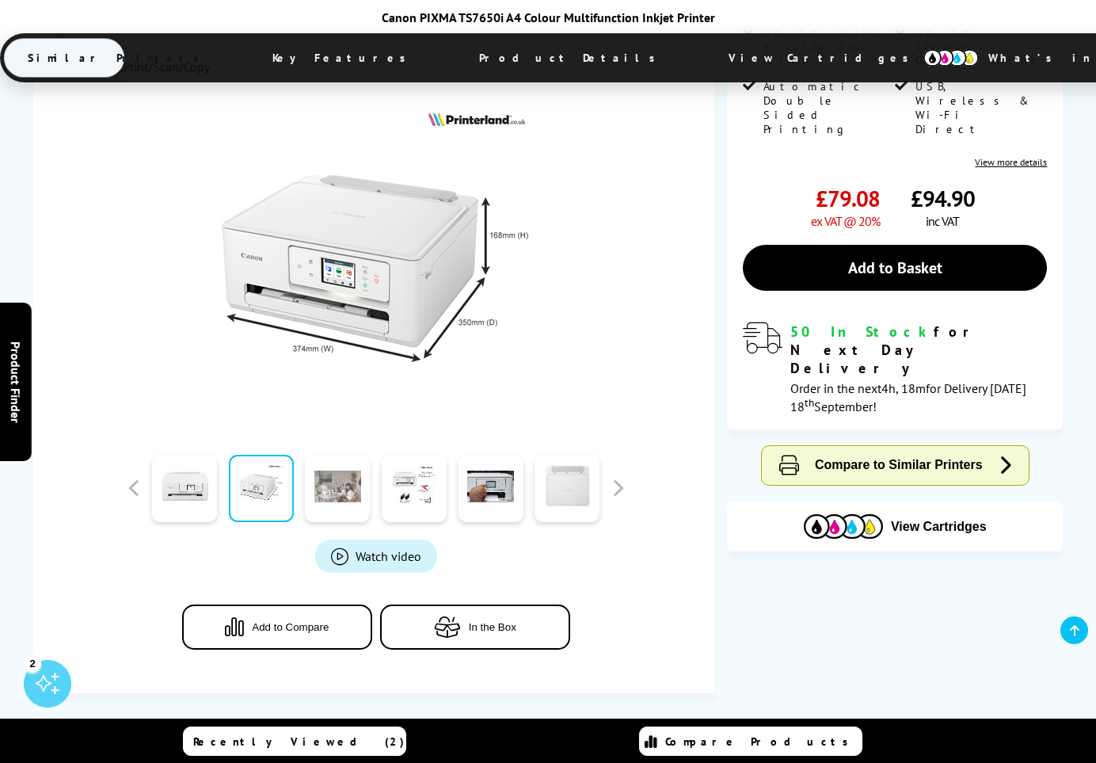
click at [340, 494] on link at bounding box center [337, 488] width 65 height 67
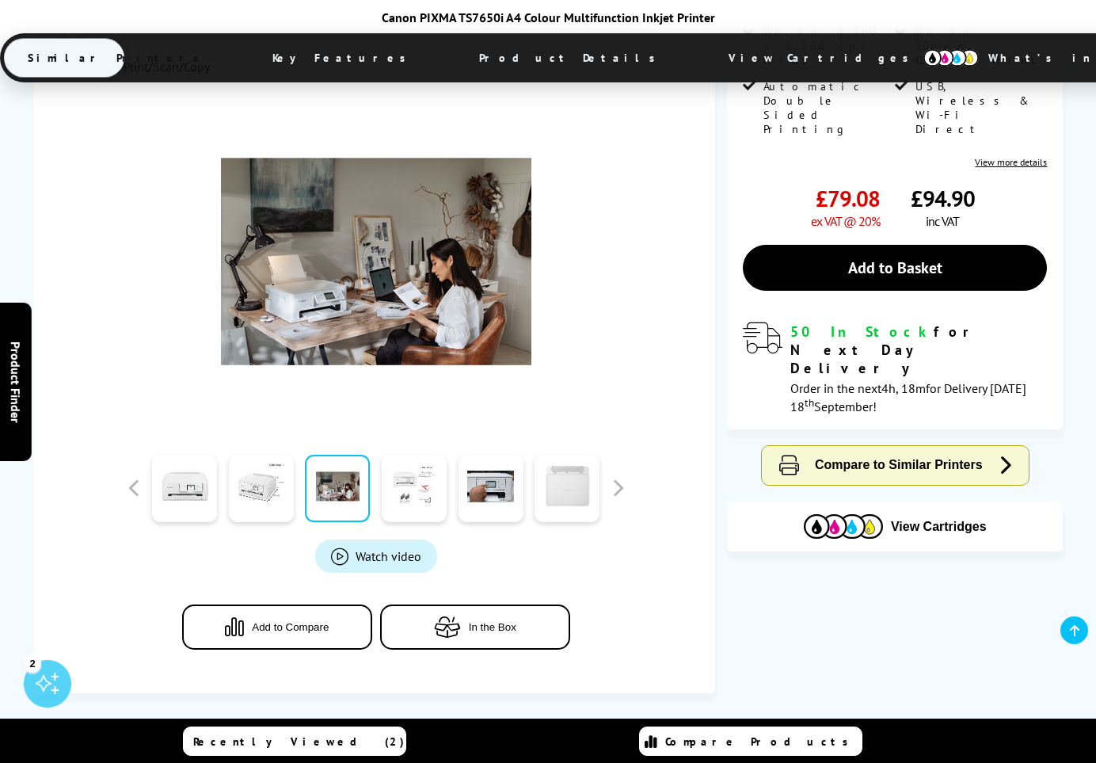
click at [424, 492] on link at bounding box center [414, 488] width 65 height 67
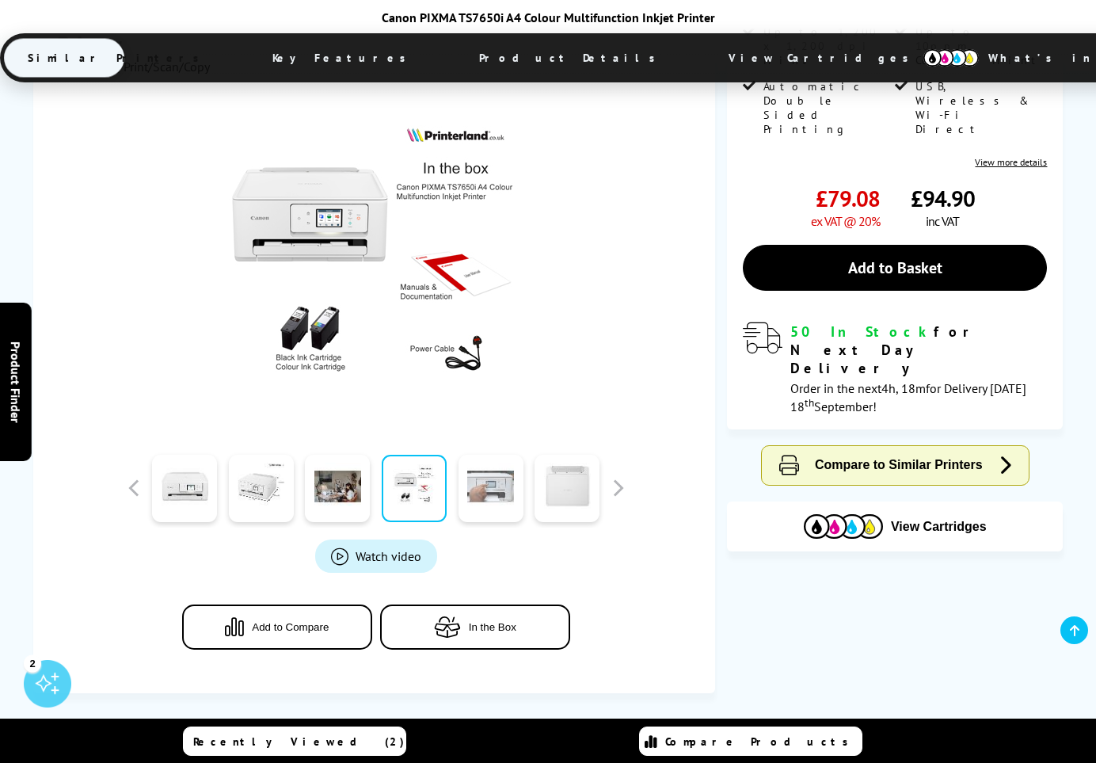
click at [490, 497] on link at bounding box center [491, 488] width 65 height 67
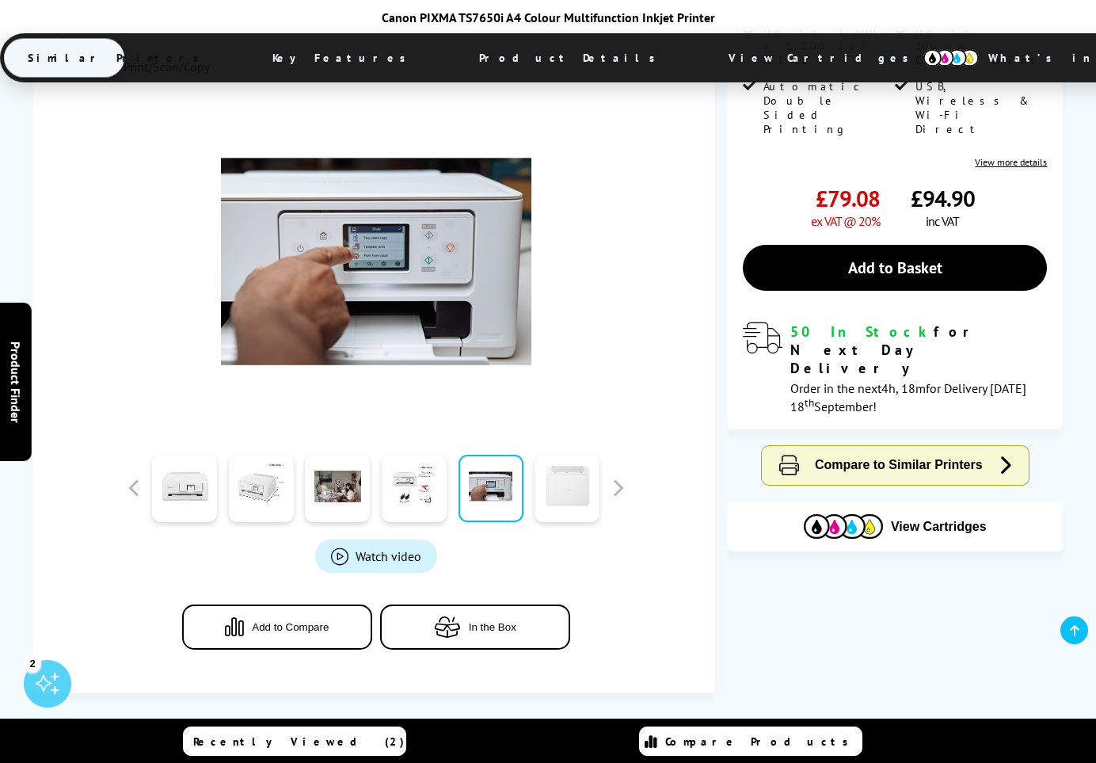
click at [571, 493] on link at bounding box center [567, 488] width 65 height 67
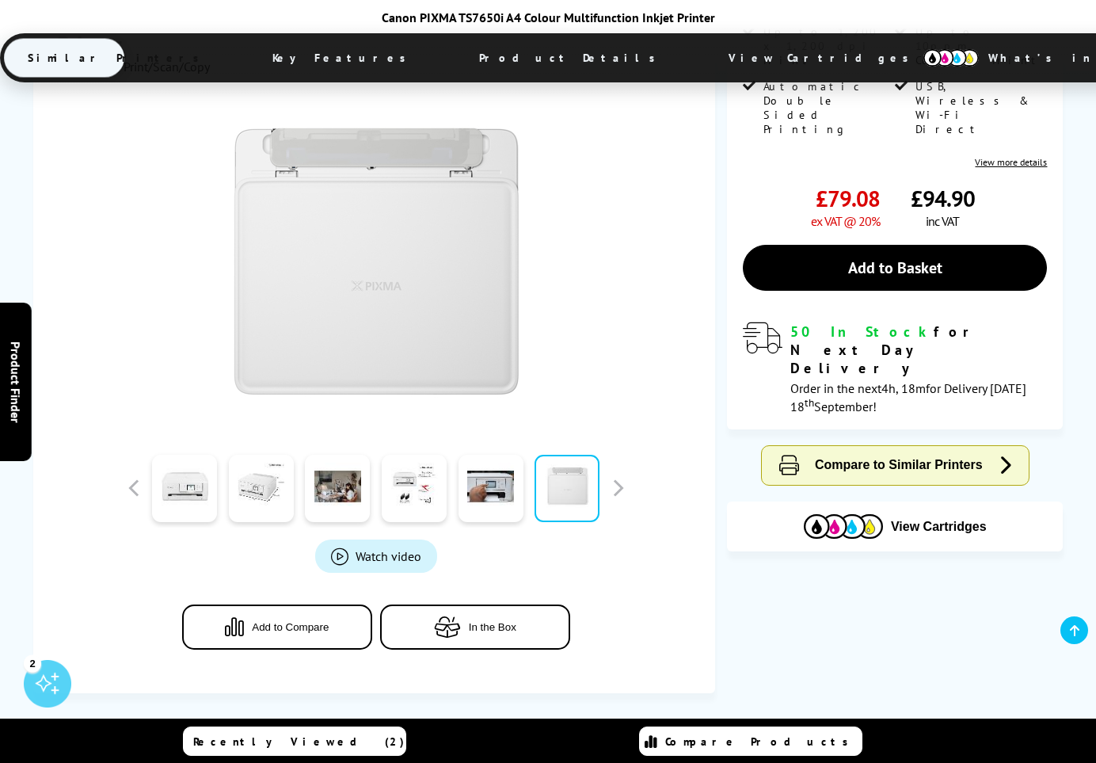
click at [376, 560] on span "Watch video" at bounding box center [389, 556] width 66 height 16
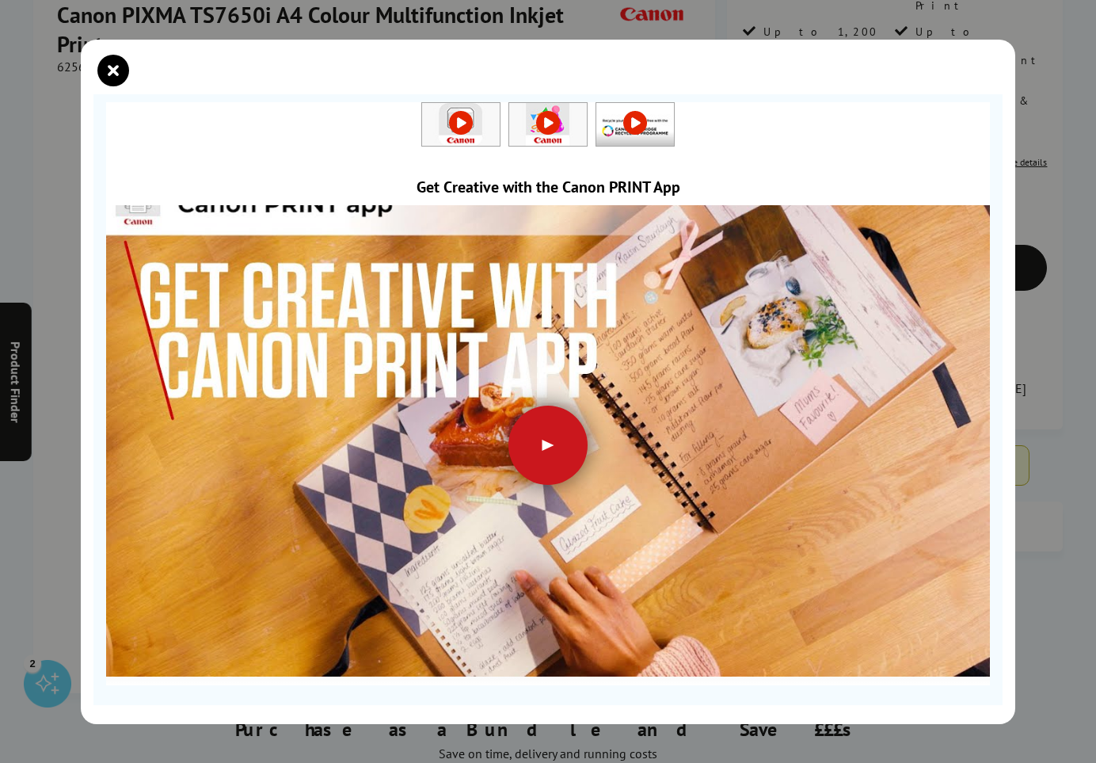
click at [542, 450] on div at bounding box center [547, 444] width 79 height 79
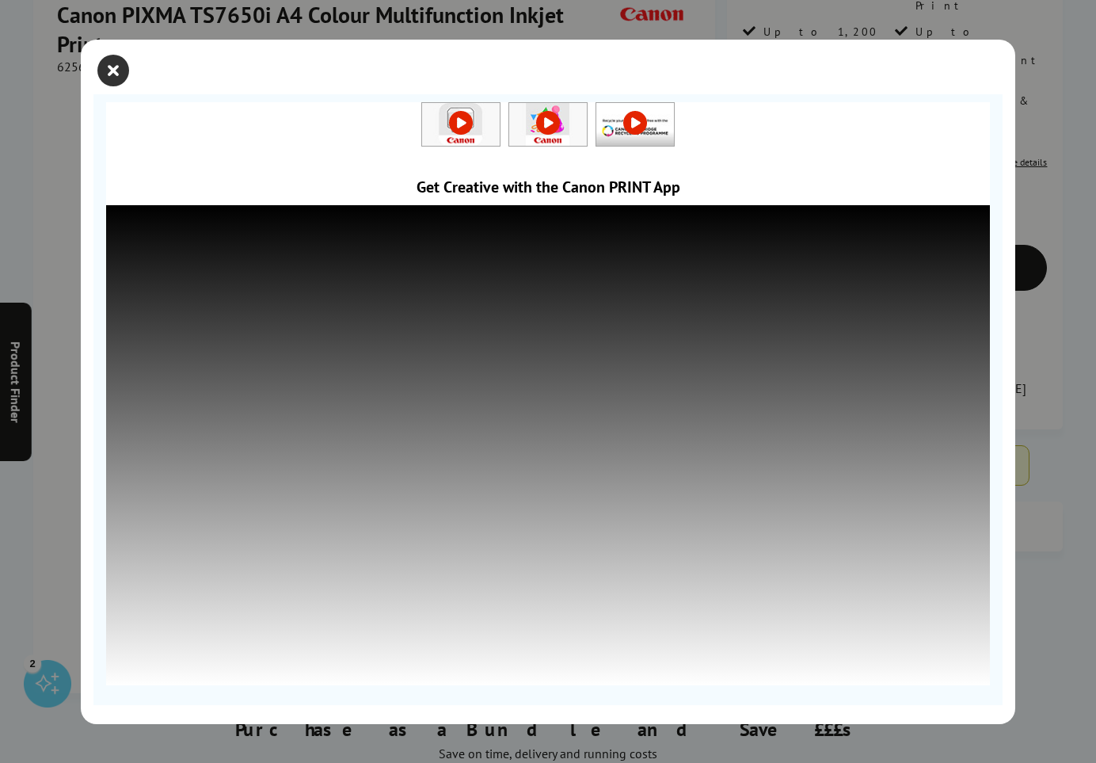
click at [114, 67] on icon "close modal" at bounding box center [113, 71] width 32 height 32
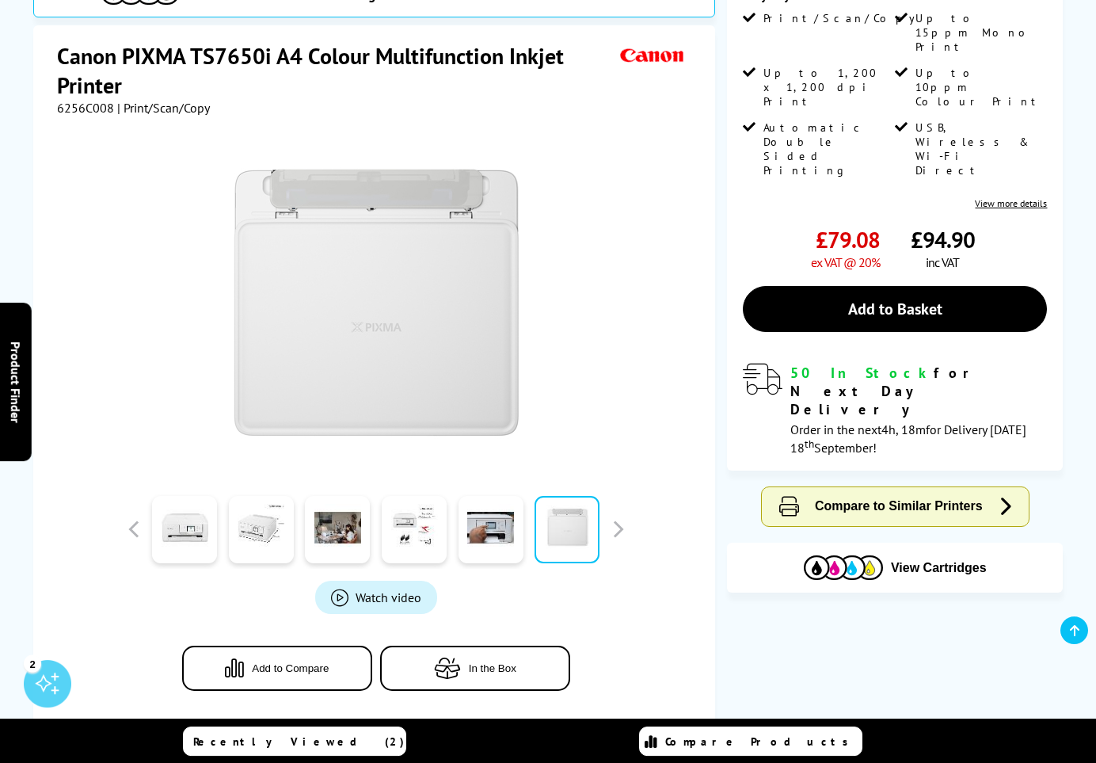
scroll to position [328, 0]
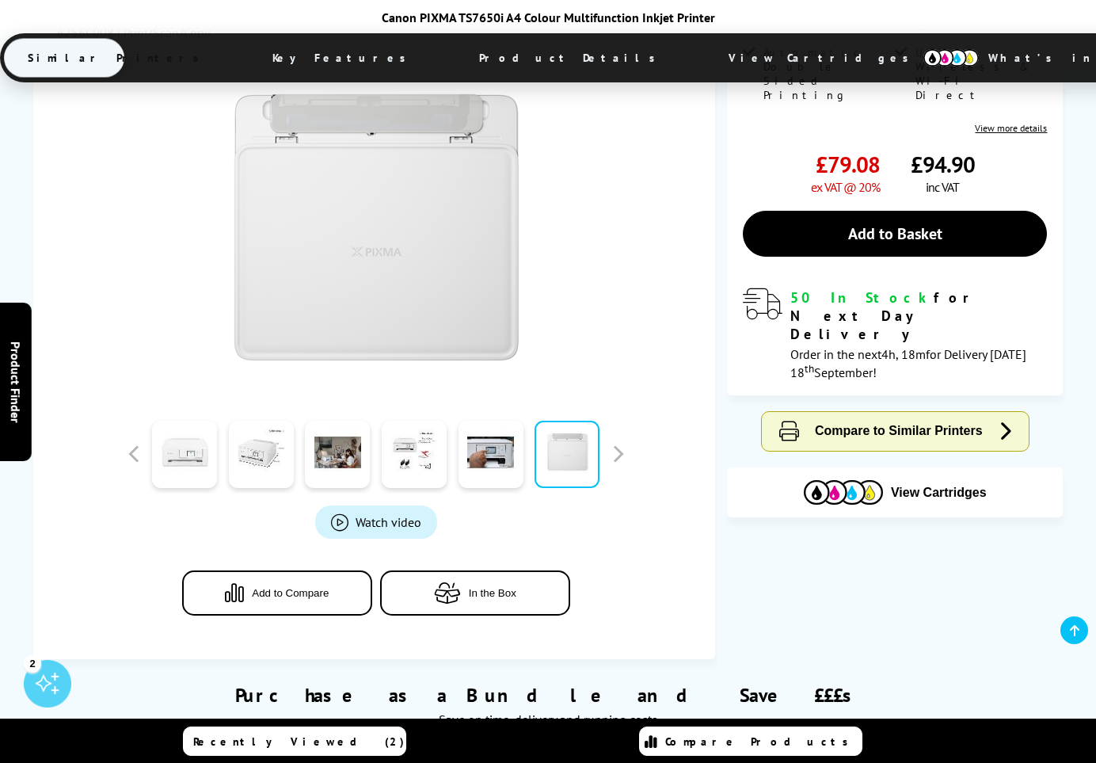
click at [192, 462] on link at bounding box center [184, 454] width 65 height 67
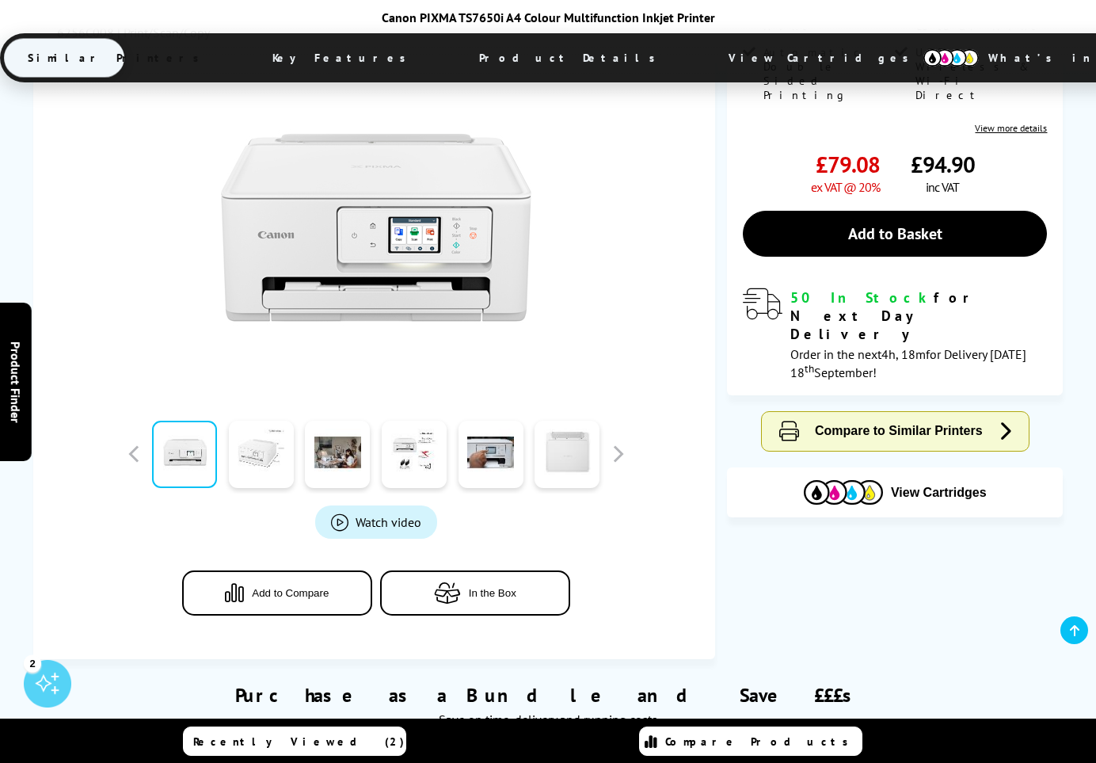
click at [265, 455] on link at bounding box center [261, 454] width 65 height 67
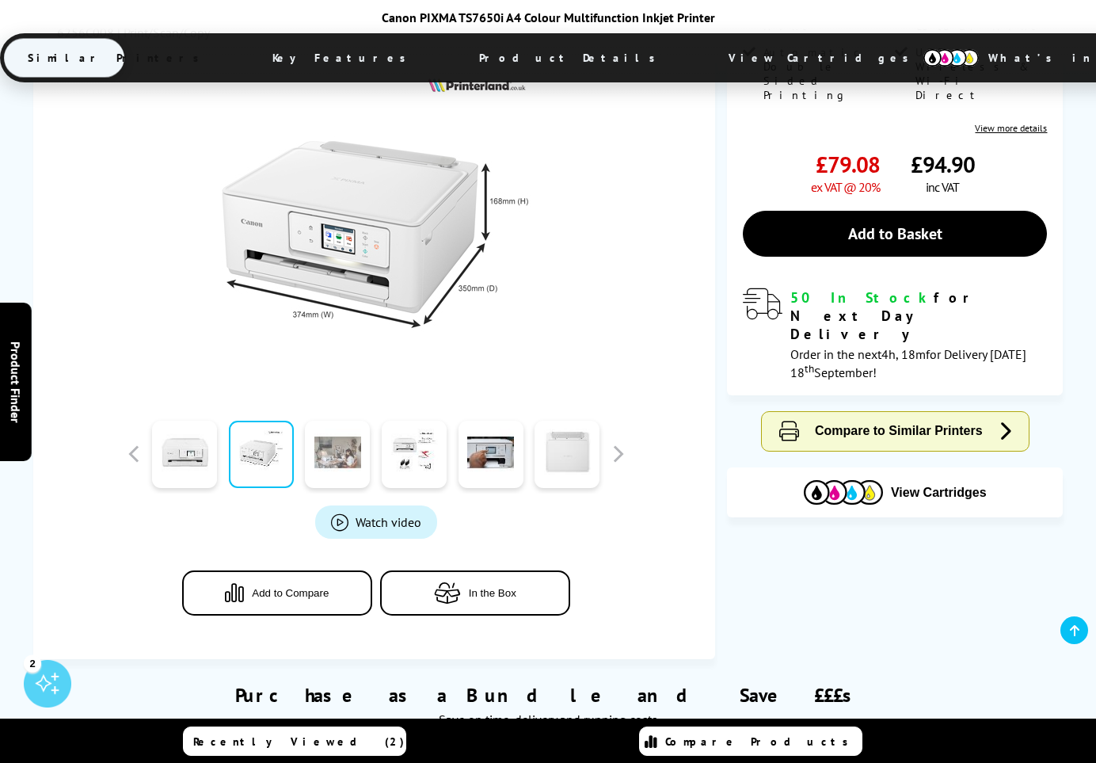
click at [339, 462] on link at bounding box center [337, 454] width 65 height 67
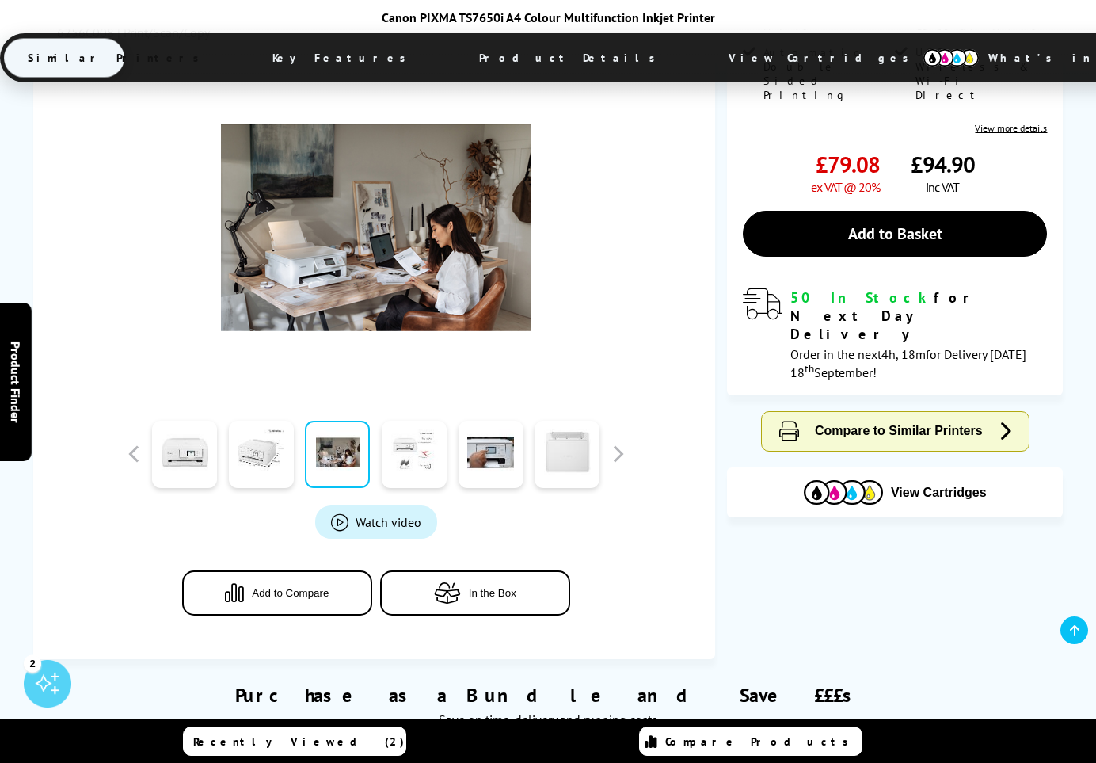
click at [409, 461] on link at bounding box center [414, 454] width 65 height 67
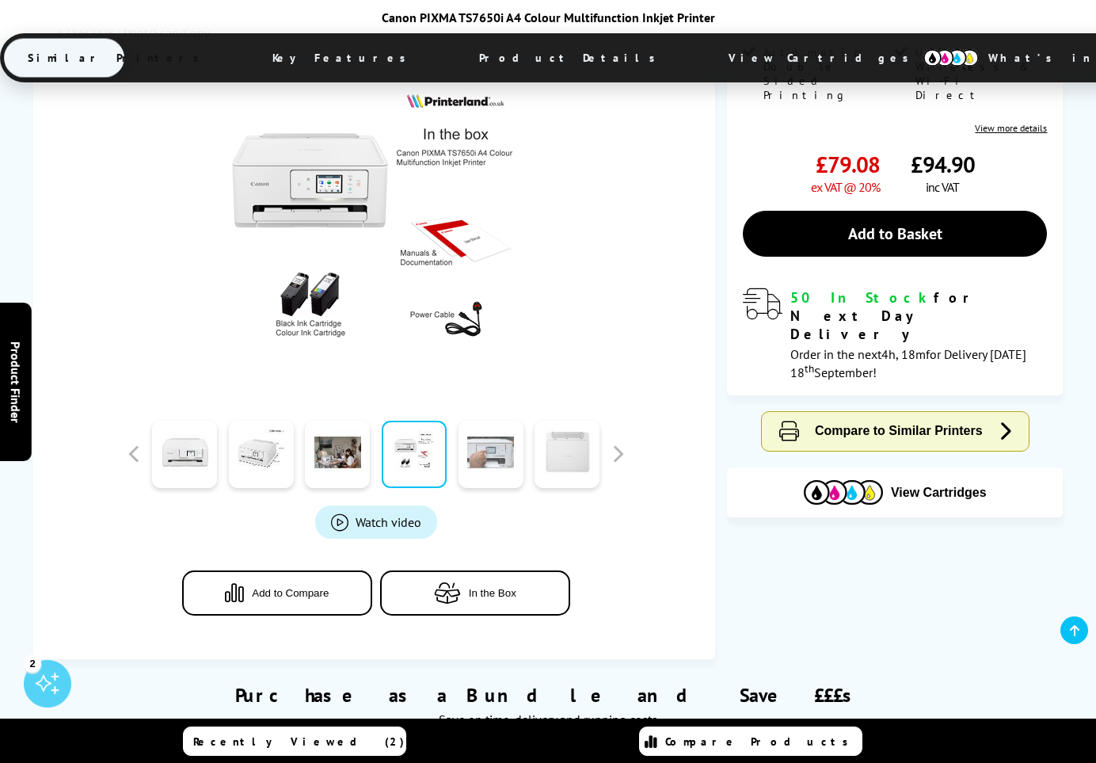
click at [496, 464] on link at bounding box center [491, 454] width 65 height 67
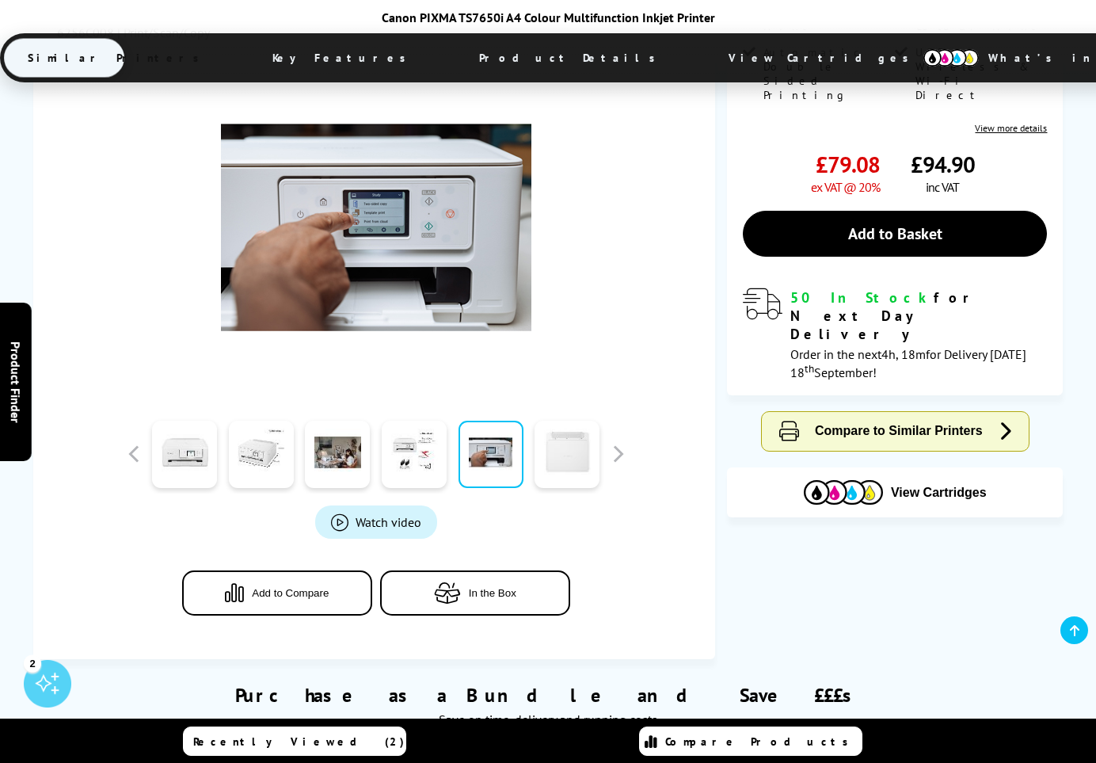
click at [557, 457] on link at bounding box center [567, 454] width 65 height 67
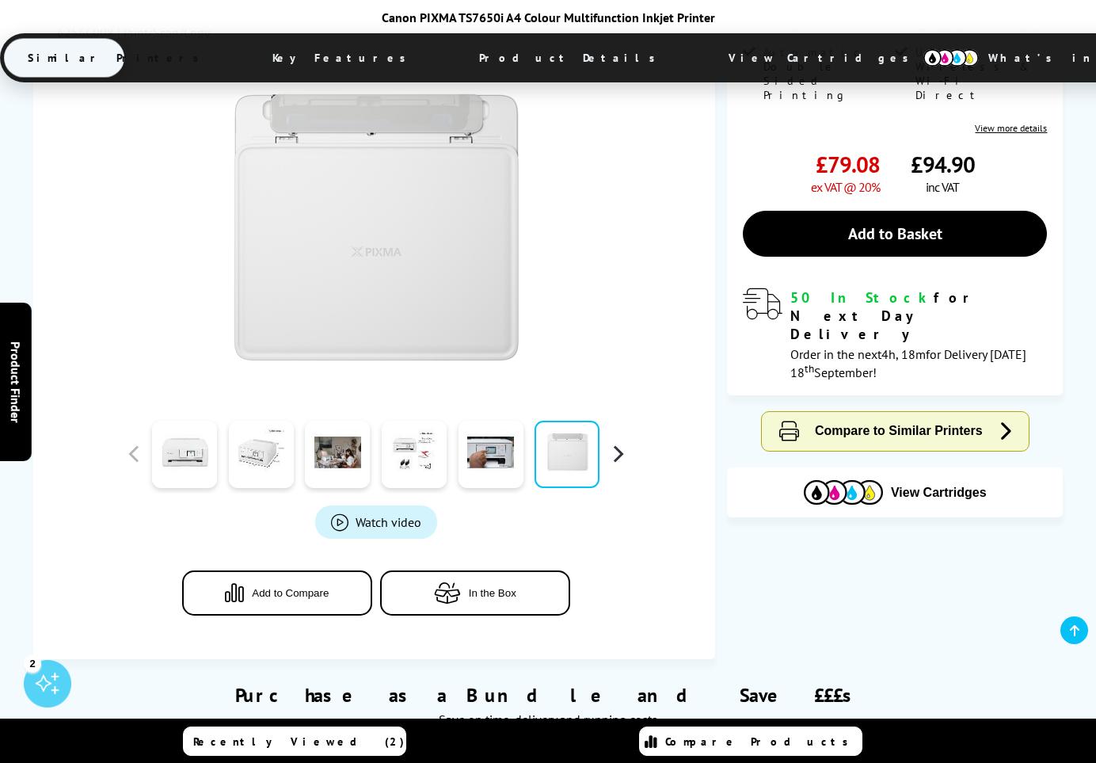
click at [617, 455] on button "button" at bounding box center [618, 454] width 24 height 24
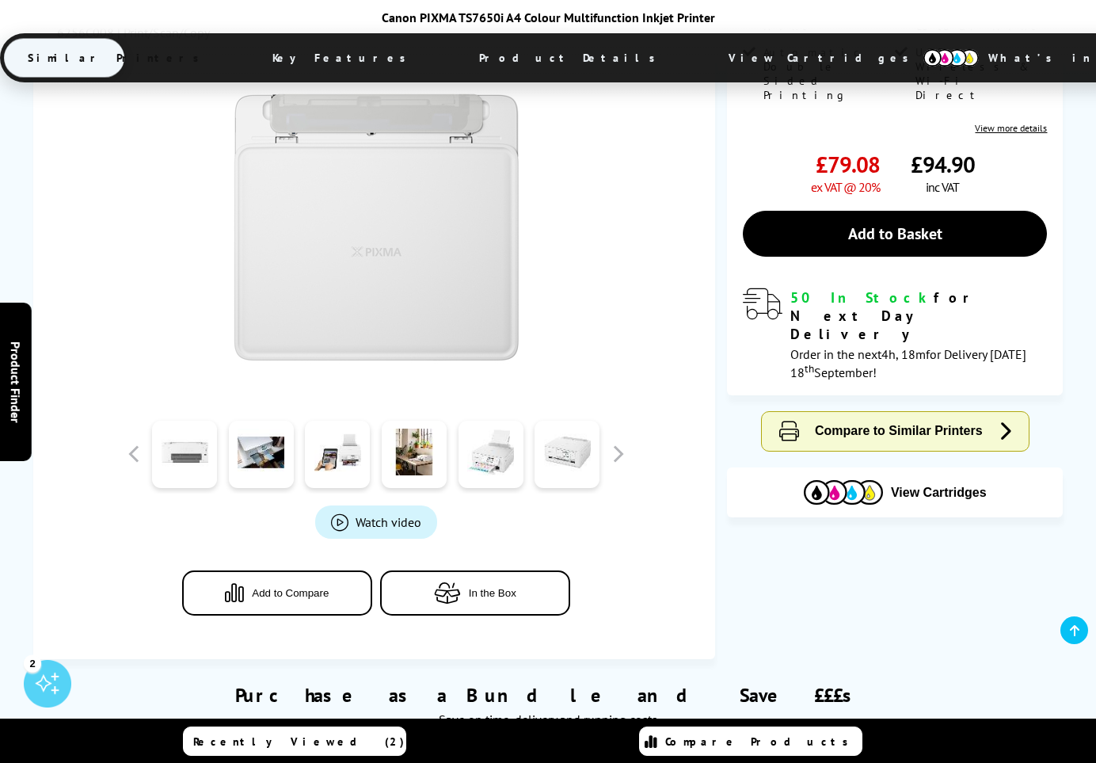
click at [200, 460] on link at bounding box center [184, 454] width 65 height 67
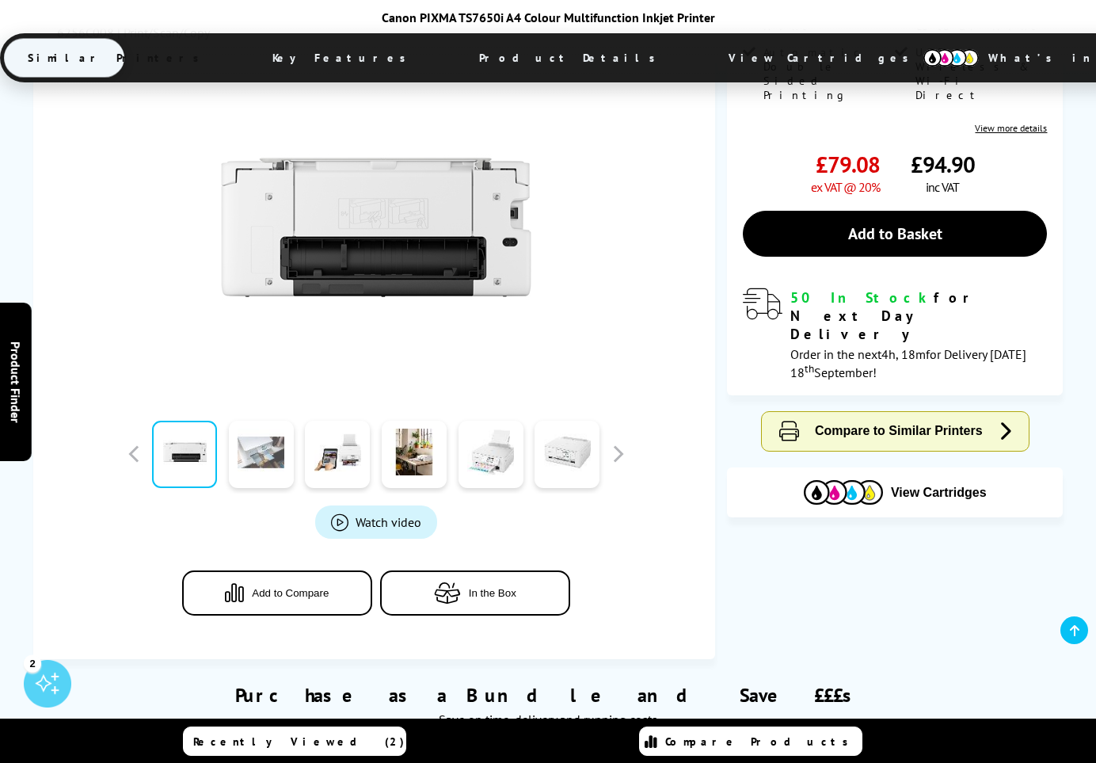
click at [254, 459] on link at bounding box center [261, 454] width 65 height 67
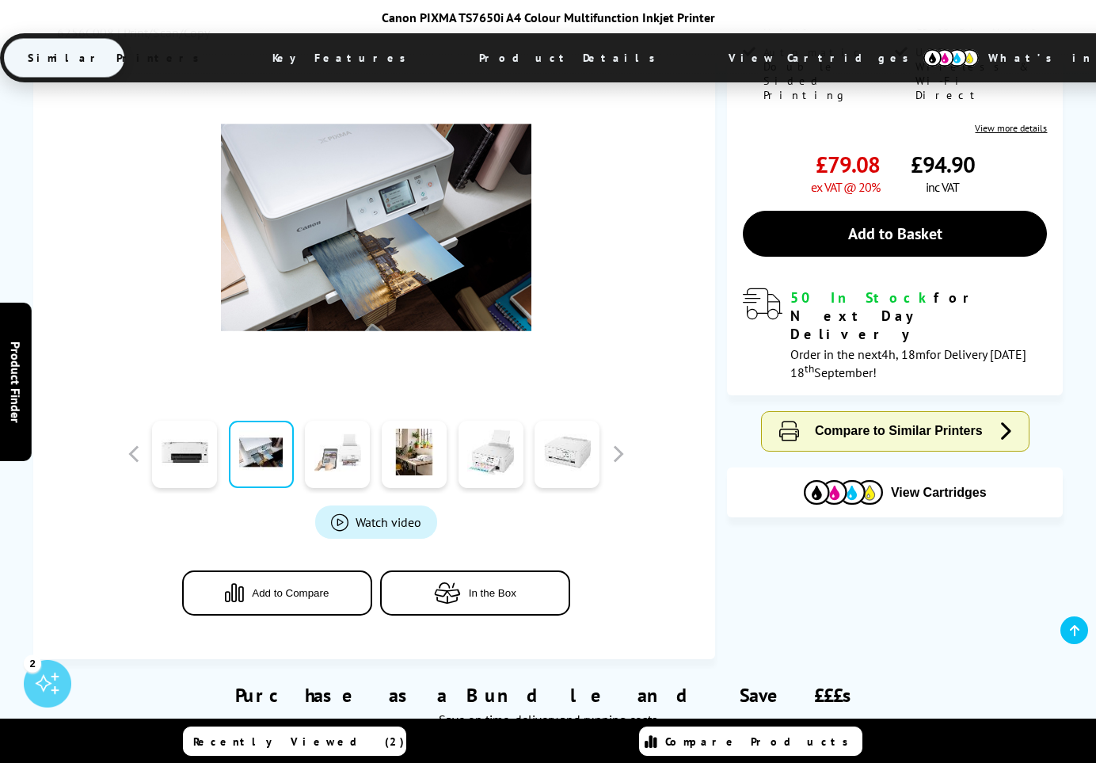
click at [325, 453] on link at bounding box center [337, 454] width 65 height 67
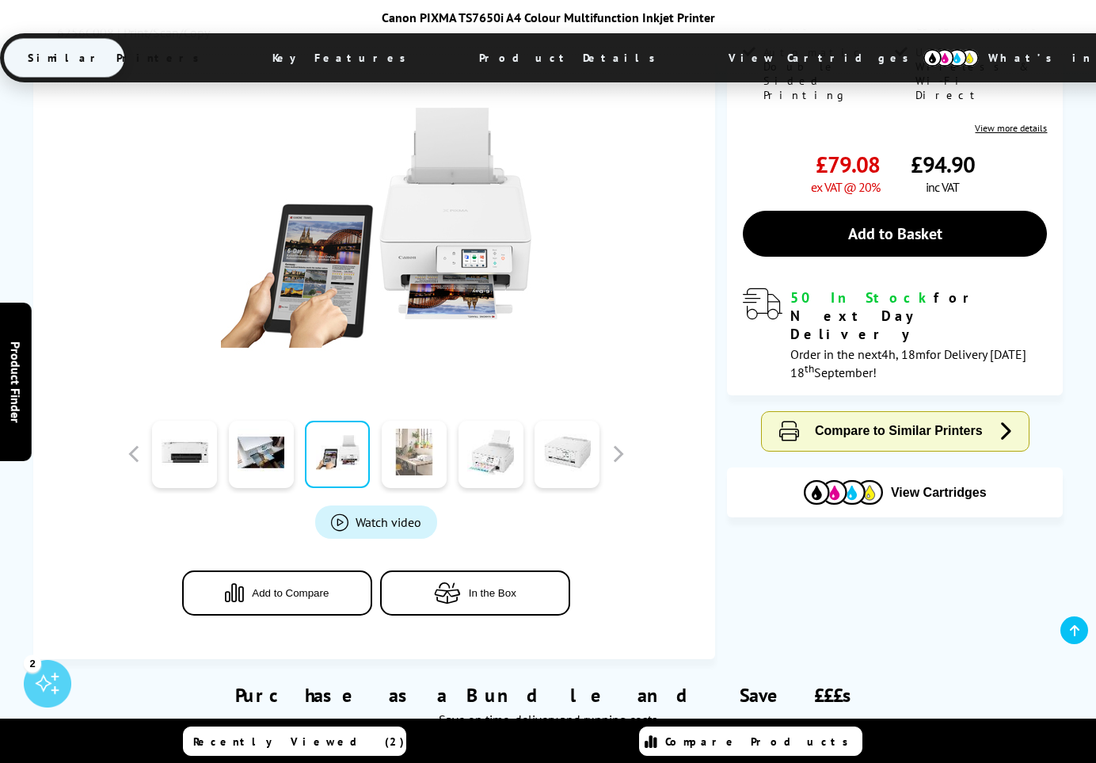
click at [422, 466] on link at bounding box center [414, 454] width 65 height 67
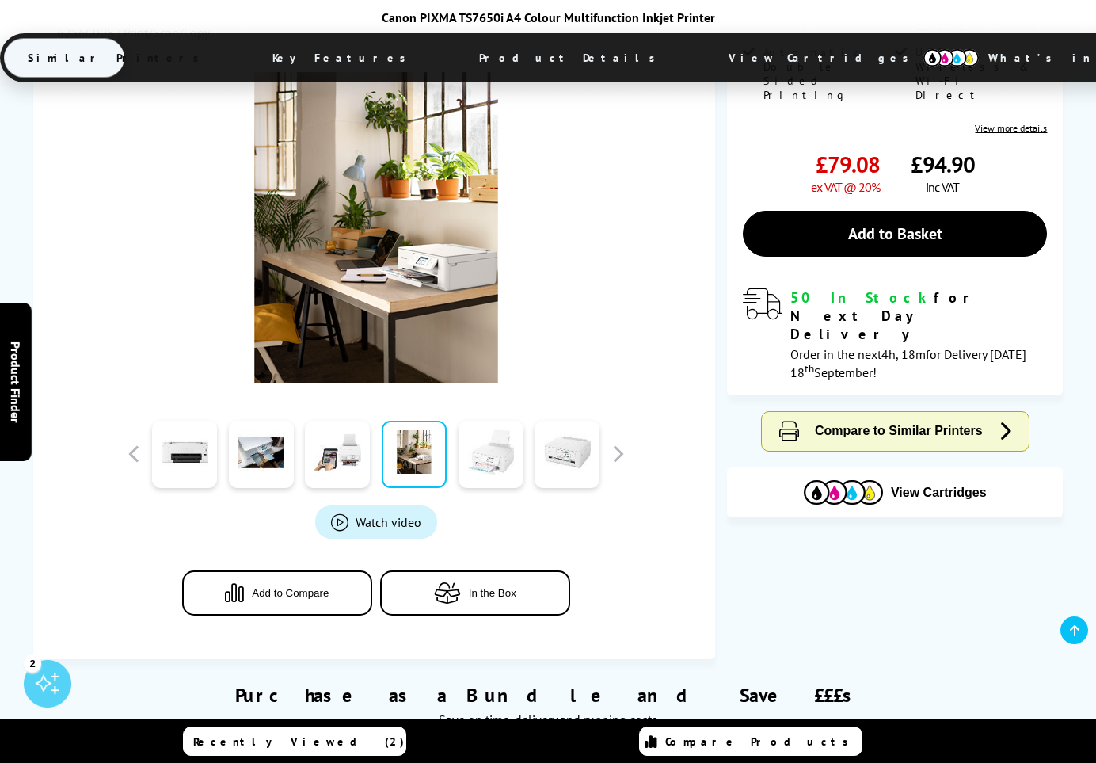
click at [490, 461] on link at bounding box center [491, 454] width 65 height 67
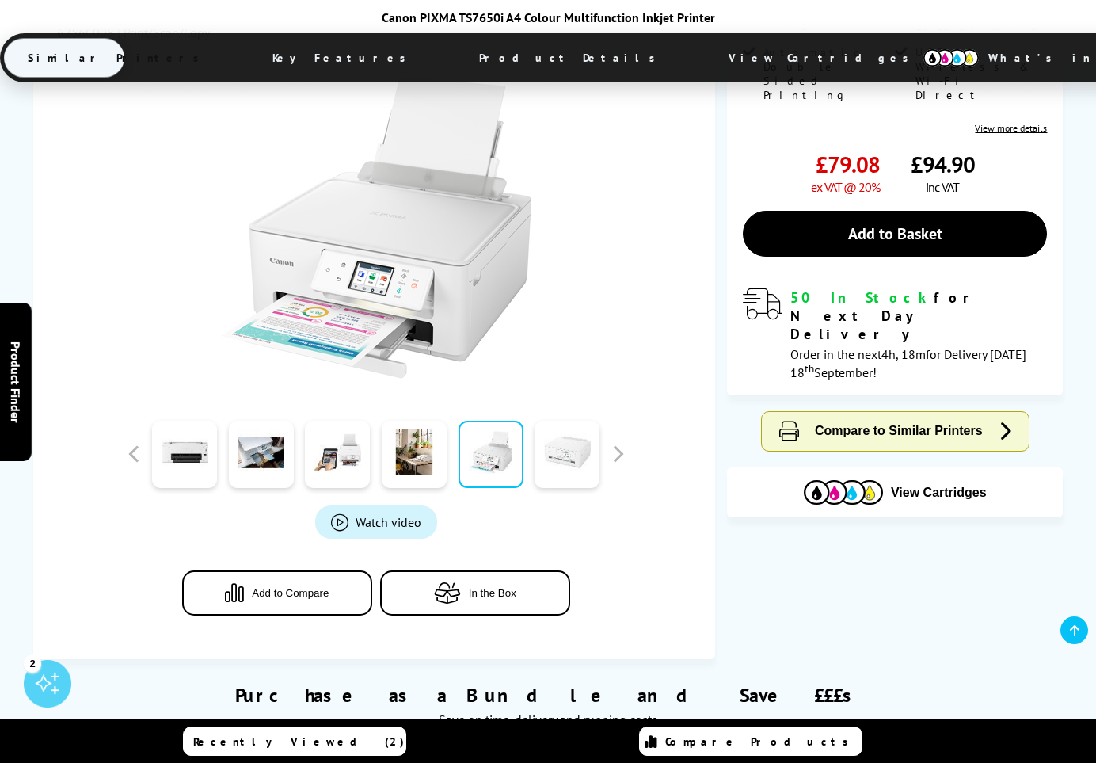
click at [566, 462] on link at bounding box center [567, 454] width 65 height 67
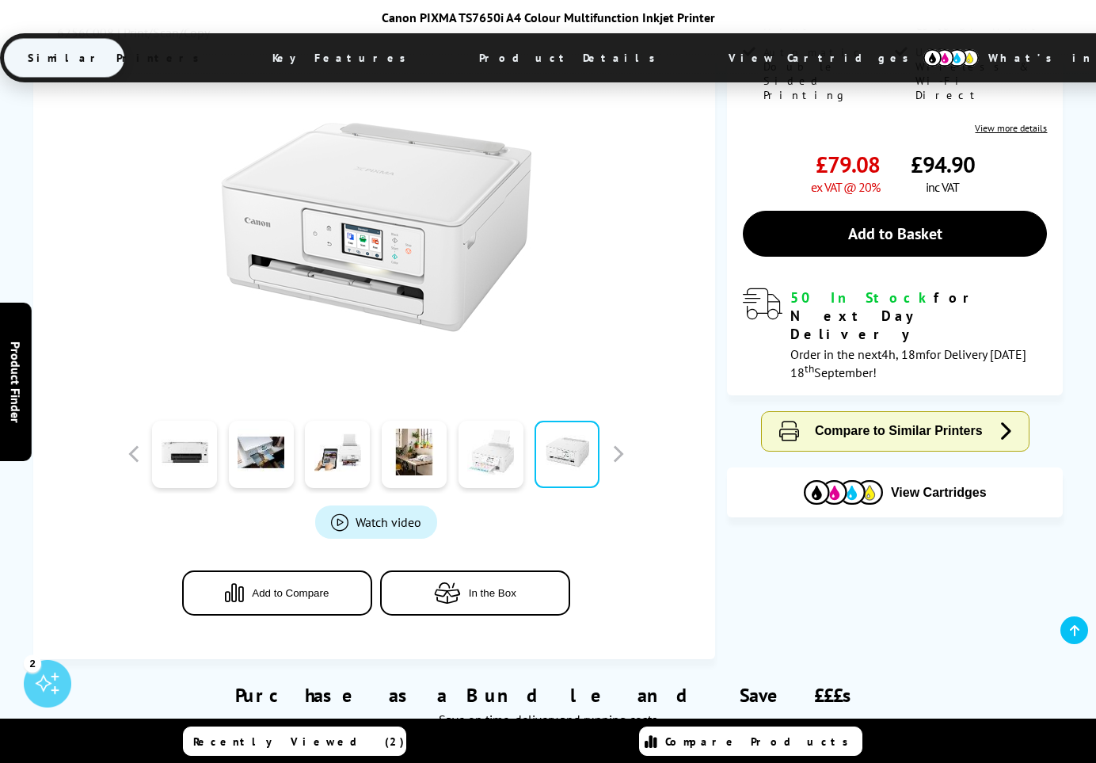
click at [497, 452] on link at bounding box center [491, 454] width 65 height 67
